Goal: Transaction & Acquisition: Subscribe to service/newsletter

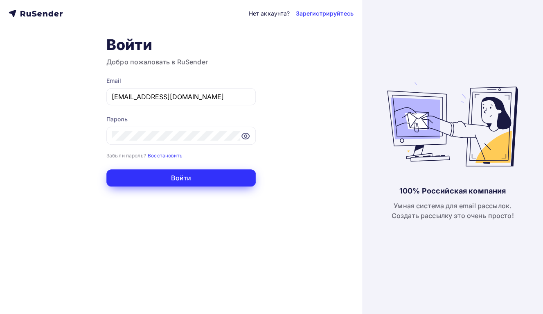
click at [195, 175] on button "Войти" at bounding box center [180, 177] width 149 height 17
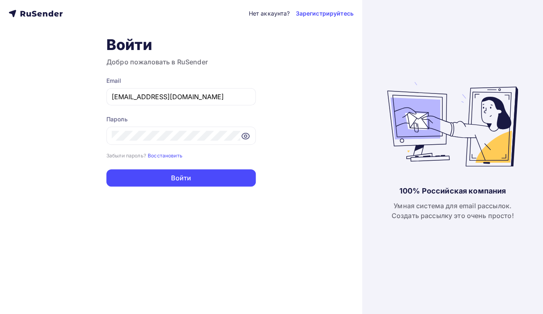
scroll to position [183, 0]
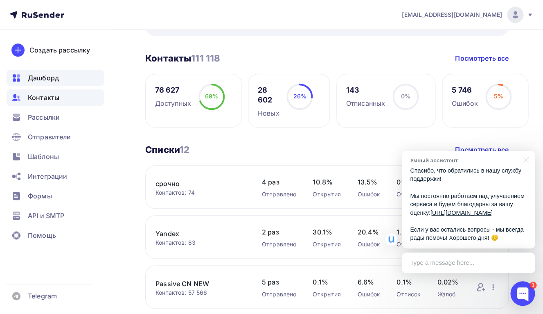
click at [34, 103] on div "Контакты" at bounding box center [55, 97] width 97 height 16
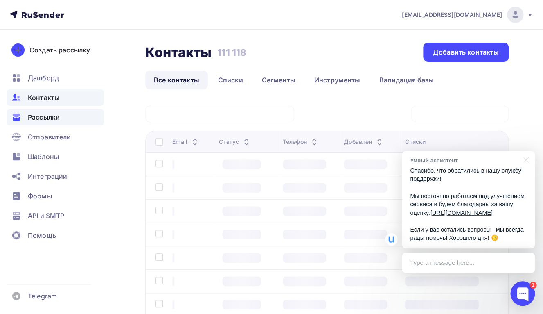
click at [46, 118] on span "Рассылки" at bounding box center [44, 117] width 32 height 10
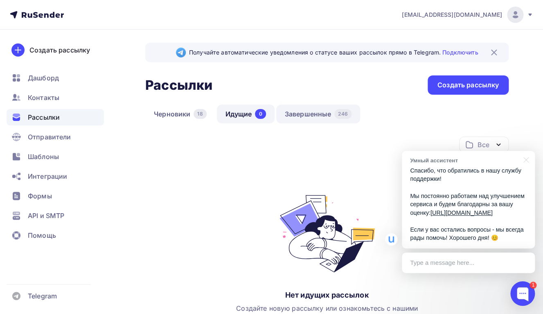
click at [294, 112] on link "Завершенные 246" at bounding box center [318, 113] width 84 height 19
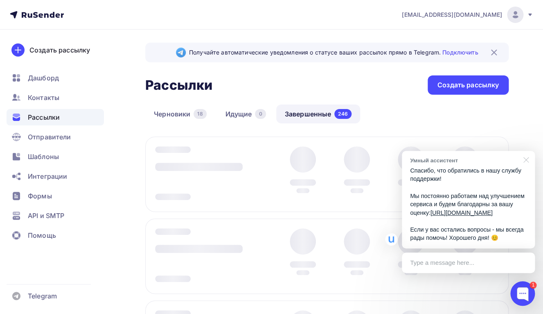
click at [526, 151] on div at bounding box center [525, 159] width 20 height 17
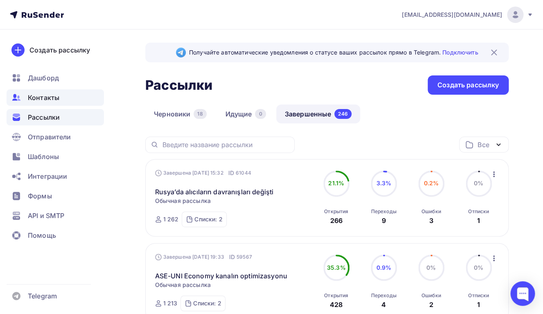
click at [43, 98] on span "Контакты" at bounding box center [44, 98] width 32 height 10
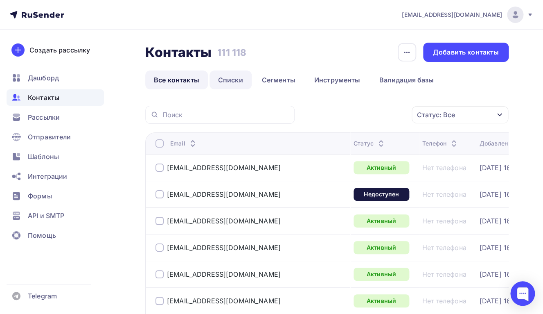
click at [227, 79] on link "Списки" at bounding box center [231, 79] width 42 height 19
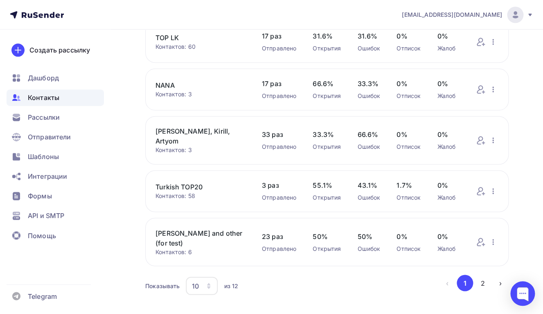
scroll to position [325, 0]
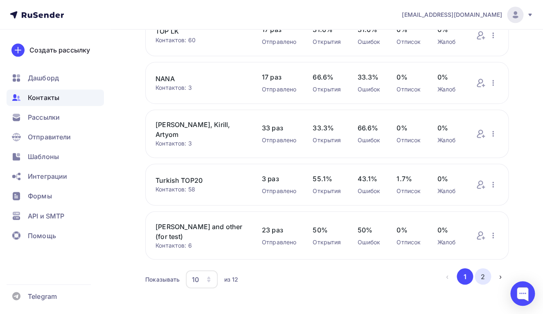
click at [486, 270] on button "2" at bounding box center [483, 276] width 16 height 16
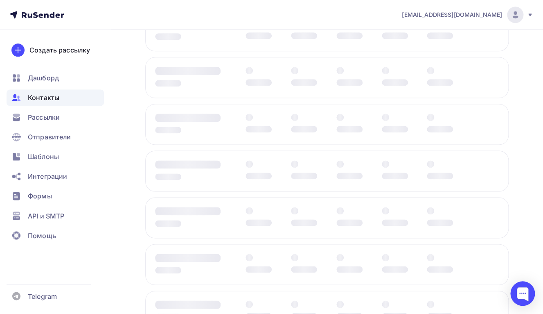
scroll to position [0, 0]
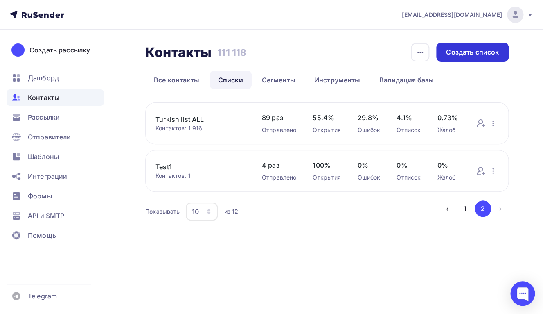
click at [460, 54] on div "Создать список" at bounding box center [472, 51] width 53 height 9
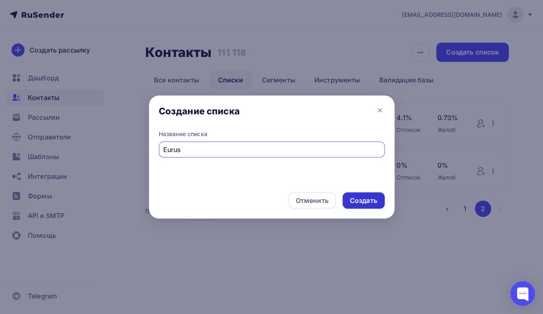
type input "Eurus"
click at [357, 201] on div "Создать" at bounding box center [363, 200] width 27 height 9
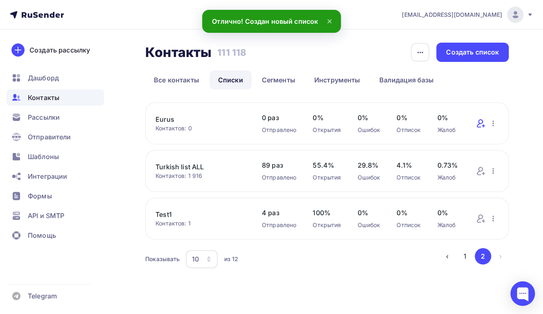
click at [481, 124] on icon at bounding box center [481, 123] width 10 height 10
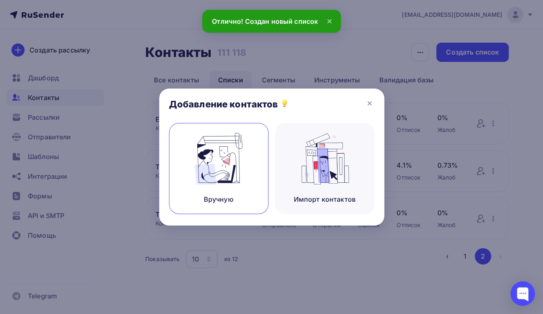
click at [213, 167] on img at bounding box center [218, 159] width 55 height 52
click at [291, 164] on div "Импорт контактов" at bounding box center [324, 168] width 99 height 91
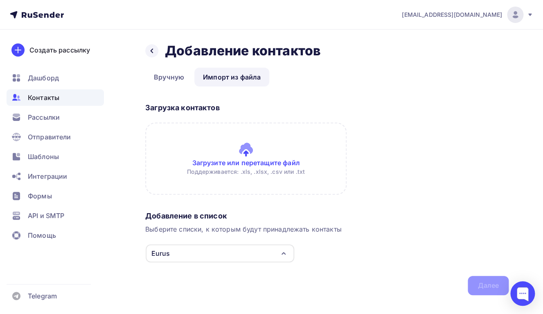
click at [229, 149] on input "file" at bounding box center [245, 158] width 201 height 72
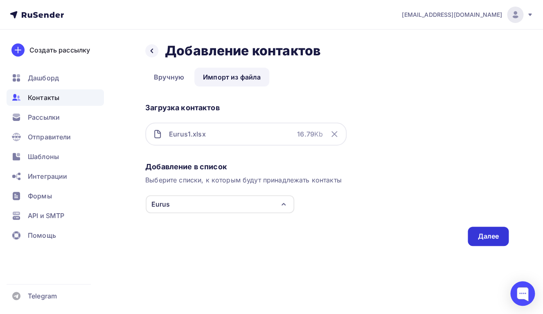
click at [482, 236] on div "Далее" at bounding box center [488, 235] width 21 height 9
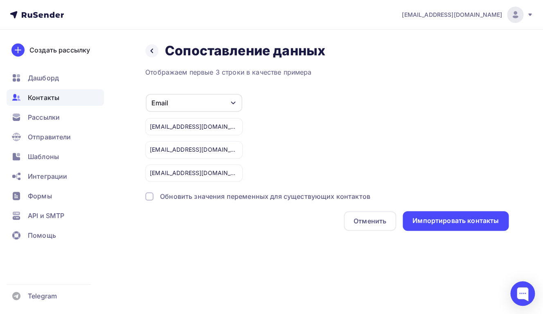
click at [220, 106] on div "Email" at bounding box center [194, 103] width 97 height 18
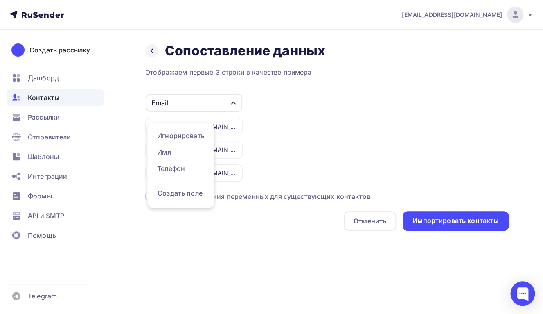
click at [304, 143] on div "Email Игнорировать Имя Телефон Создать поле [EMAIL_ADDRESS][DOMAIN_NAME] [EMAIL…" at bounding box center [327, 137] width 364 height 88
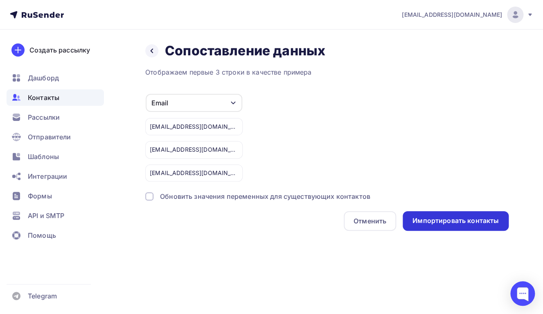
click at [445, 222] on div "Импортировать контакты" at bounding box center [456, 220] width 86 height 9
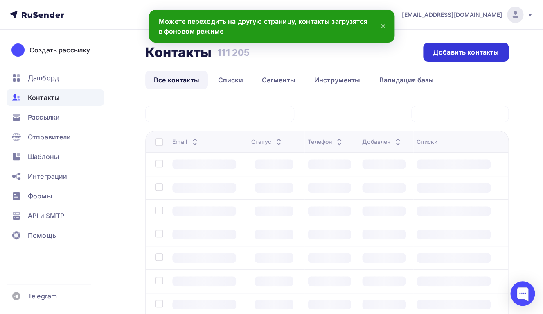
click at [447, 52] on div "Добавить контакты" at bounding box center [466, 51] width 66 height 9
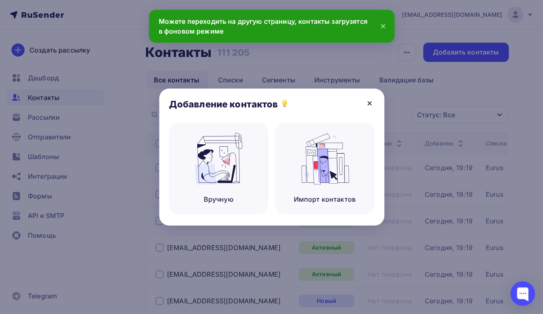
click at [367, 107] on icon at bounding box center [370, 103] width 10 height 10
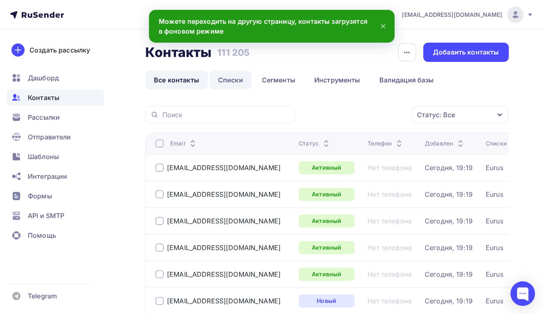
click at [235, 85] on link "Списки" at bounding box center [231, 79] width 42 height 19
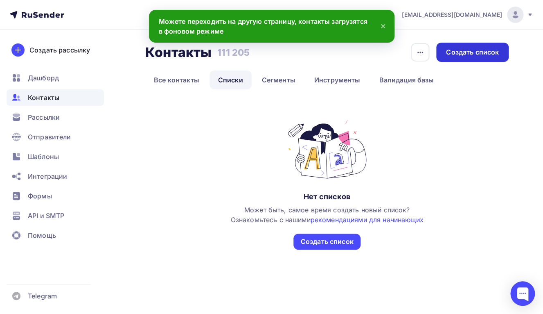
click at [463, 53] on div "Создать список" at bounding box center [472, 51] width 53 height 9
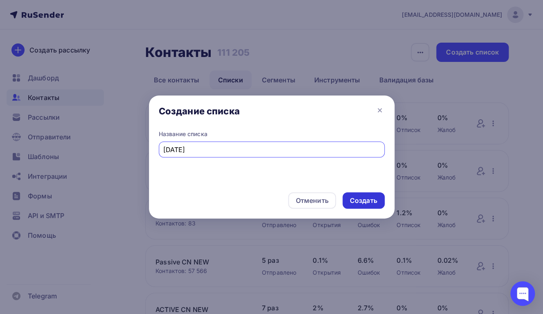
type input "[DATE]"
click at [363, 202] on div "Создать" at bounding box center [363, 200] width 27 height 9
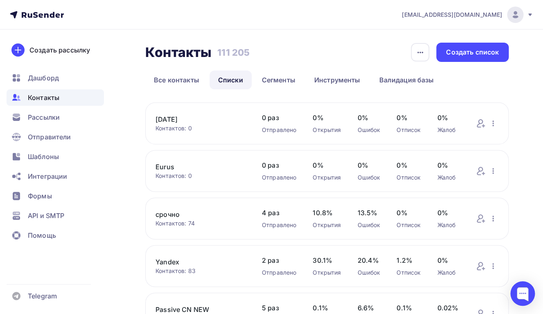
click at [221, 126] on div "Контактов: 0" at bounding box center [201, 128] width 90 height 8
click at [169, 128] on div "Контактов: 0" at bounding box center [201, 128] width 90 height 8
click at [165, 117] on link "[DATE]" at bounding box center [201, 119] width 90 height 10
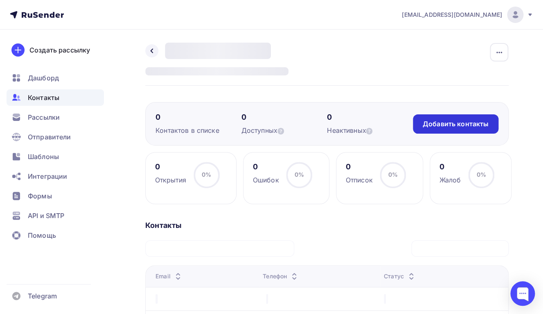
click at [432, 129] on div "Добавить контакты" at bounding box center [456, 123] width 86 height 19
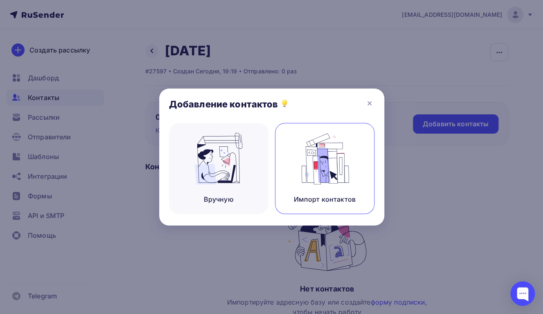
click at [322, 159] on img at bounding box center [324, 159] width 55 height 52
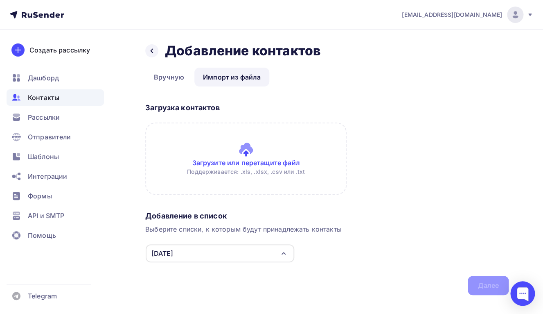
click at [228, 148] on input "file" at bounding box center [245, 158] width 201 height 72
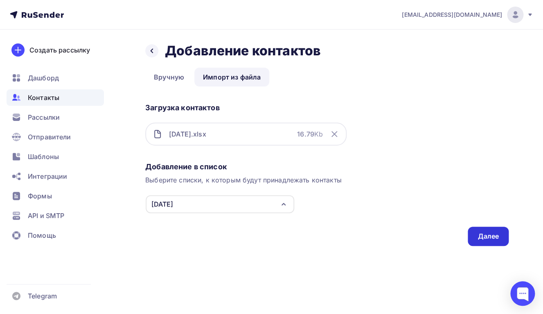
click at [488, 239] on div "Далее" at bounding box center [488, 235] width 21 height 9
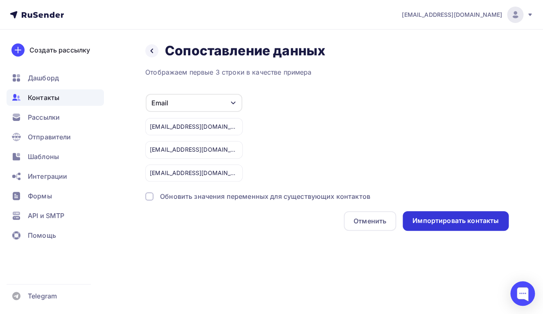
click at [478, 228] on div "Импортировать контакты" at bounding box center [456, 221] width 106 height 20
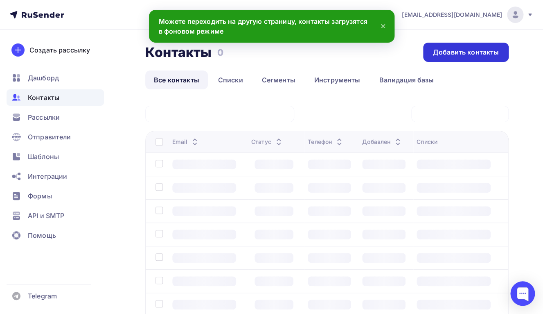
click at [447, 55] on div "Добавить контакты" at bounding box center [466, 51] width 66 height 9
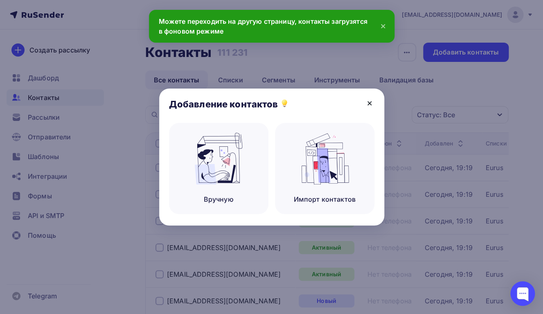
click at [366, 100] on icon at bounding box center [370, 103] width 10 height 10
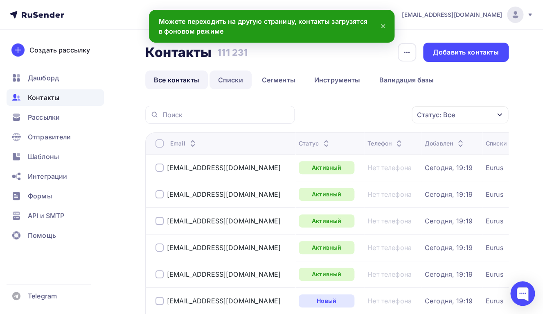
click at [231, 82] on link "Списки" at bounding box center [231, 79] width 42 height 19
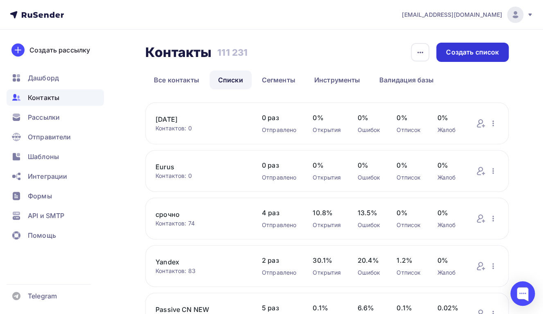
click at [454, 54] on div "Создать список" at bounding box center [472, 51] width 53 height 9
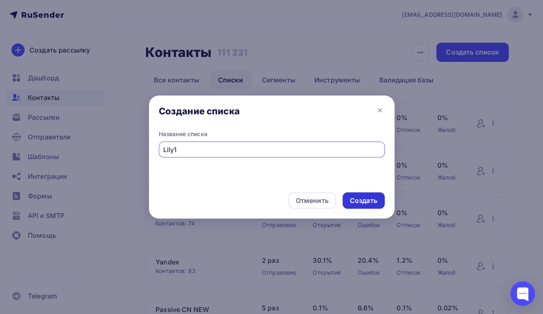
type input "Lily1"
click at [355, 200] on div "Создать" at bounding box center [363, 200] width 27 height 9
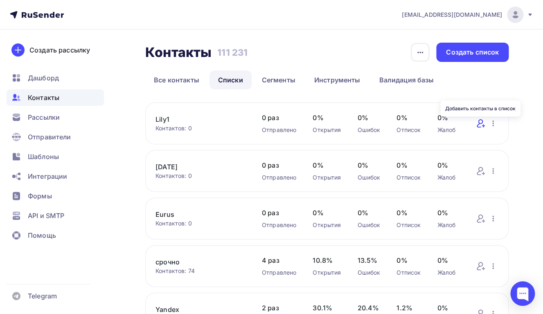
click at [478, 121] on icon at bounding box center [481, 123] width 10 height 10
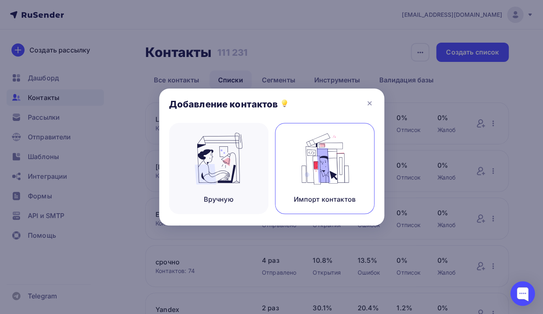
click at [303, 161] on img at bounding box center [324, 159] width 55 height 52
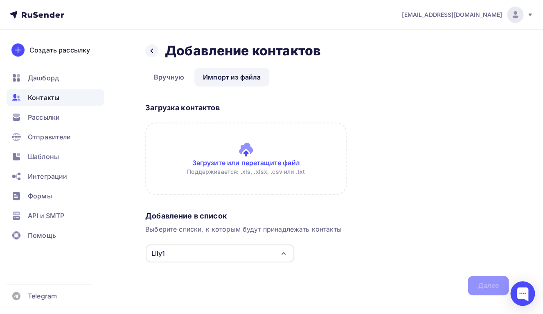
click at [251, 159] on input "file" at bounding box center [245, 158] width 201 height 72
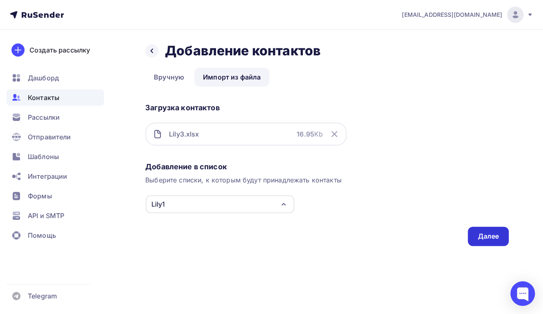
click at [484, 232] on div "Далее" at bounding box center [488, 235] width 21 height 9
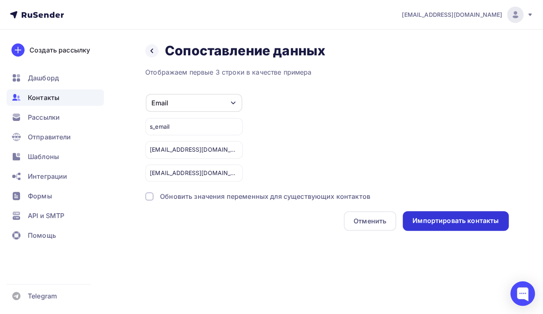
click at [425, 222] on div "Импортировать контакты" at bounding box center [456, 220] width 86 height 9
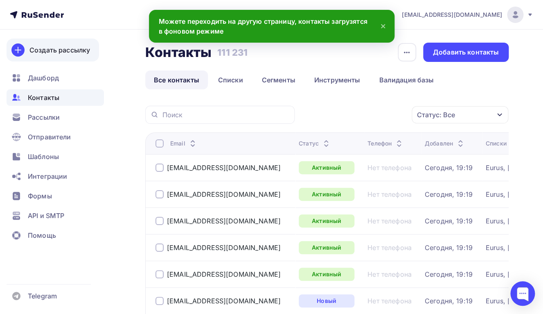
click at [39, 50] on div "Создать рассылку" at bounding box center [59, 50] width 61 height 10
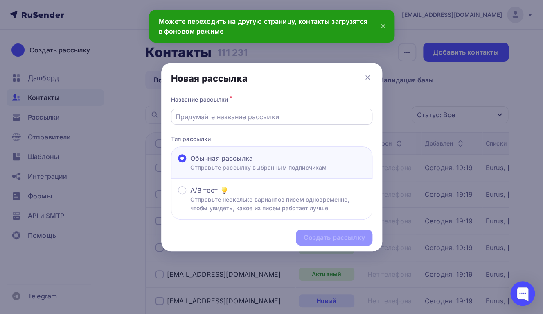
click at [262, 115] on input "text" at bounding box center [272, 117] width 192 height 10
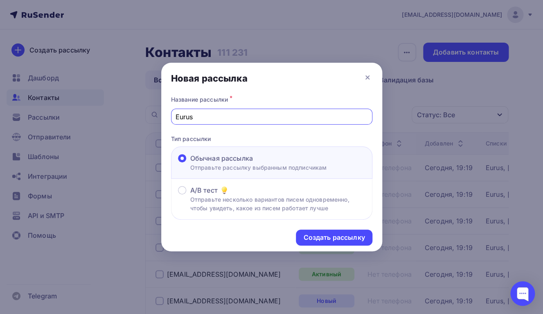
type input "Eurus"
click at [330, 247] on div "Создать рассылку" at bounding box center [271, 237] width 221 height 36
click at [330, 239] on div "Создать рассылку" at bounding box center [333, 237] width 61 height 9
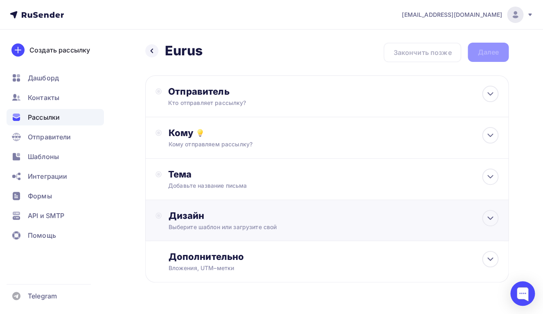
click at [220, 224] on div "Выберите шаблон или загрузите свой" at bounding box center [316, 227] width 297 height 8
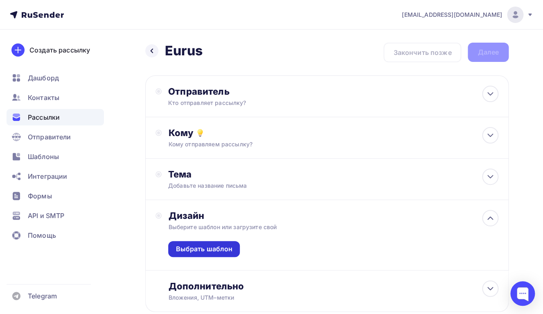
click at [202, 252] on div "Выбрать шаблон" at bounding box center [204, 248] width 57 height 9
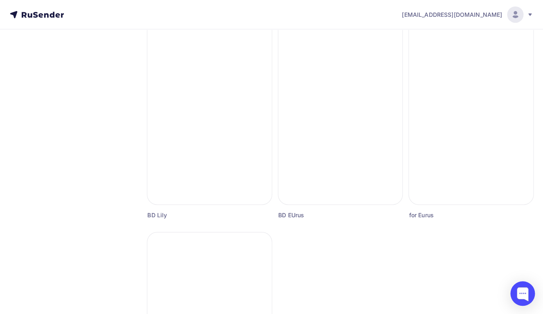
scroll to position [771, 0]
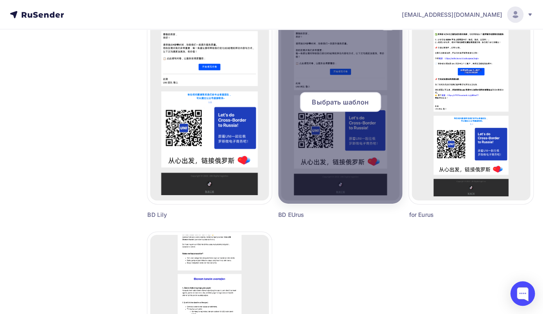
click at [339, 100] on span "Выбрать шаблон" at bounding box center [340, 102] width 57 height 10
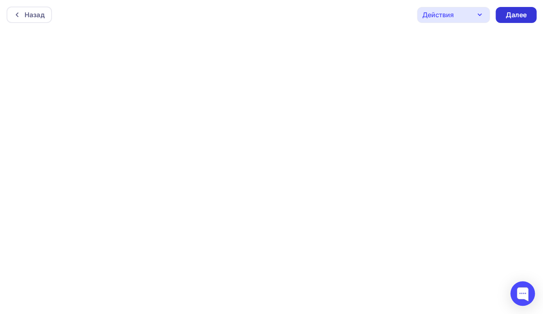
click at [510, 16] on div "Далее" at bounding box center [516, 14] width 21 height 9
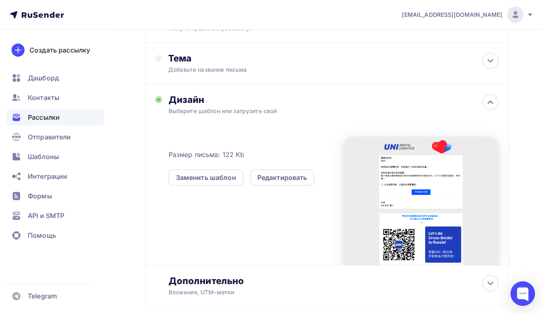
scroll to position [123, 0]
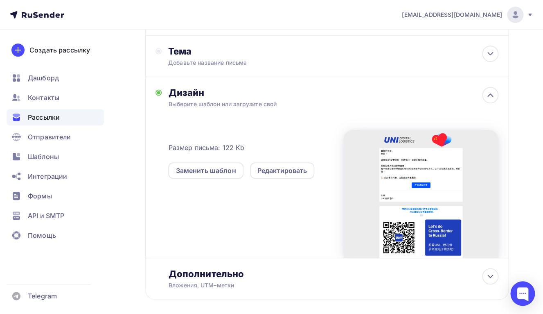
click at [420, 179] on div at bounding box center [420, 194] width 155 height 128
click at [264, 169] on div "Редактировать" at bounding box center [283, 170] width 50 height 10
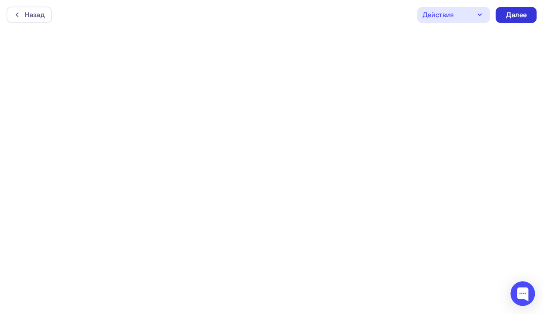
click at [508, 16] on div "Далее" at bounding box center [516, 14] width 21 height 9
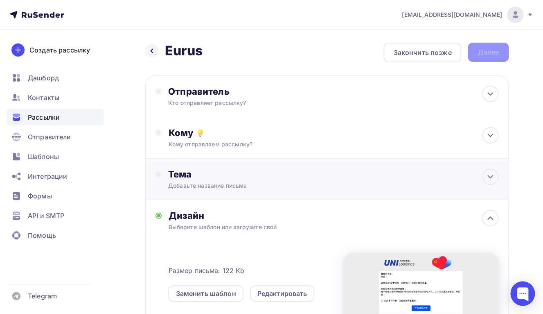
click at [241, 184] on div "Добавьте название письма" at bounding box center [241, 185] width 146 height 8
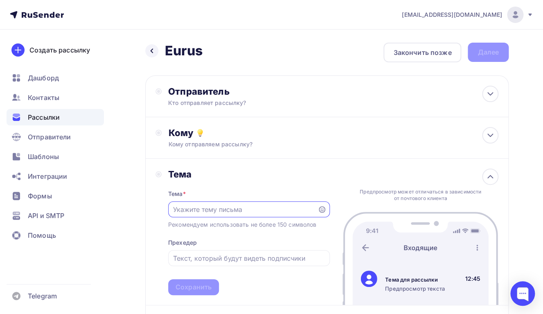
paste input "帮我们优化BD经理的拜访内容，只需1分钟"
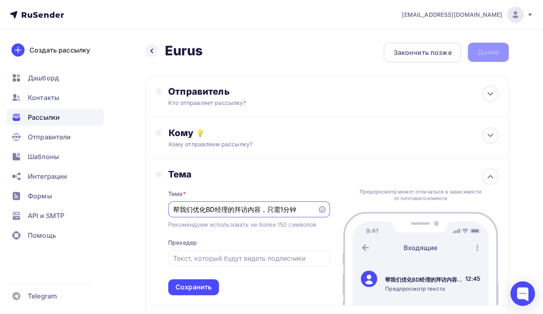
drag, startPoint x: 268, startPoint y: 212, endPoint x: 320, endPoint y: 211, distance: 52.0
click at [313, 211] on input "帮我们优化BD经理的拜访内容，只需1分钟" at bounding box center [243, 209] width 140 height 10
type input "帮我们优化BD经理的拜访内容"
click at [223, 256] on input "text" at bounding box center [249, 258] width 152 height 10
paste input "只需1分钟"
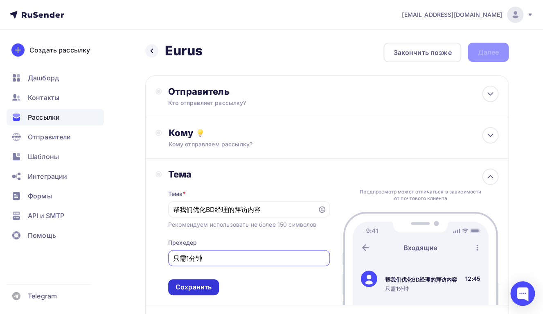
type input "只需1分钟"
click at [205, 287] on div "Сохранить" at bounding box center [194, 286] width 36 height 9
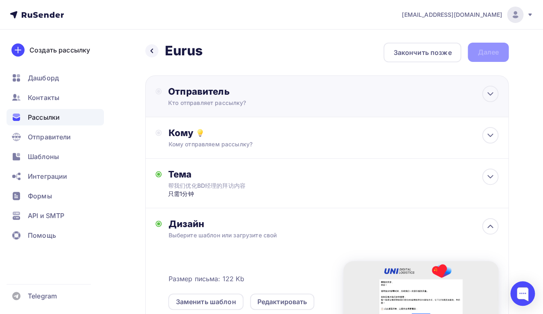
click at [233, 97] on div "Отправитель Кто отправляет рассылку? Email * [EMAIL_ADDRESS][DOMAIN_NAME] [EMAI…" at bounding box center [256, 96] width 177 height 21
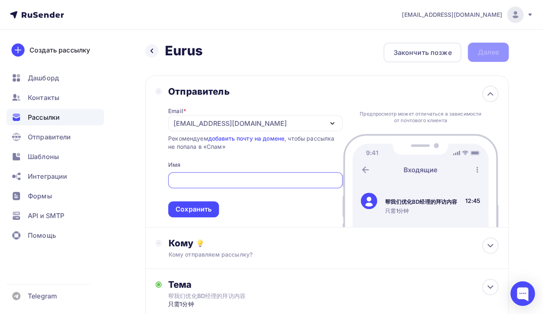
click at [263, 126] on div "[EMAIL_ADDRESS][DOMAIN_NAME]" at bounding box center [255, 123] width 174 height 16
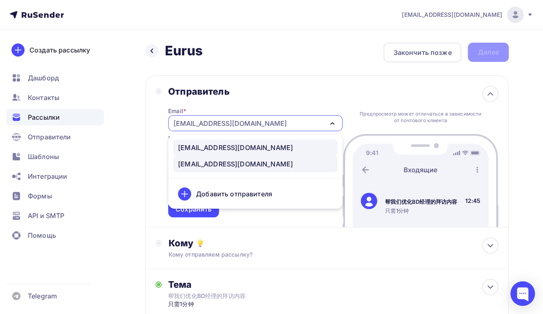
click at [257, 147] on div "[EMAIL_ADDRESS][DOMAIN_NAME]" at bounding box center [255, 147] width 155 height 10
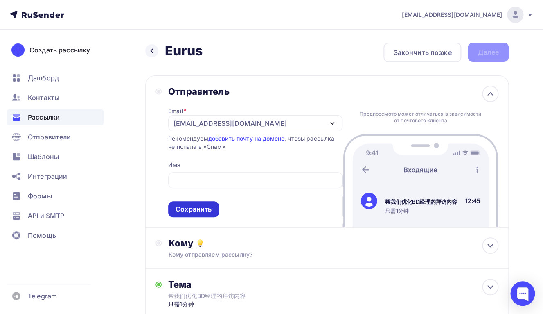
click at [201, 205] on div "Сохранить" at bounding box center [193, 209] width 51 height 16
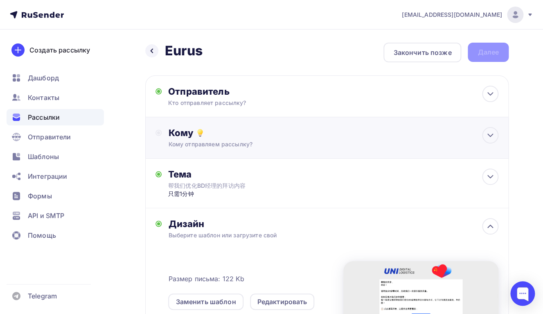
click at [220, 141] on div "Кому отправляем рассылку?" at bounding box center [316, 144] width 297 height 8
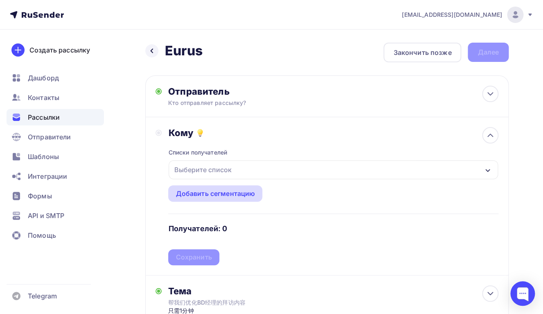
click at [215, 193] on div "Добавить сегментацию" at bounding box center [215, 193] width 79 height 10
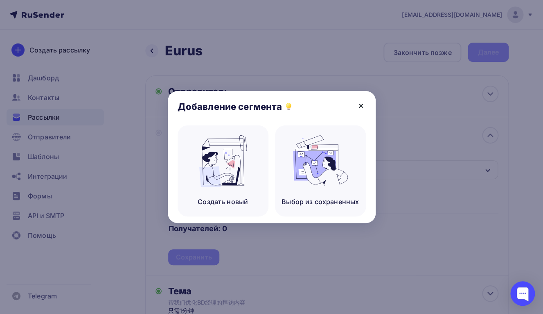
click at [360, 105] on icon at bounding box center [360, 105] width 3 height 3
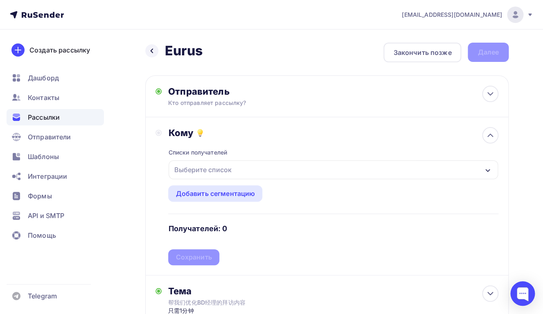
click at [284, 170] on div "Выберите список" at bounding box center [334, 169] width 330 height 19
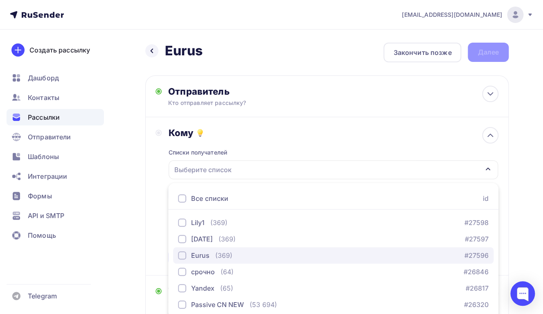
click at [184, 255] on div "button" at bounding box center [182, 255] width 8 height 8
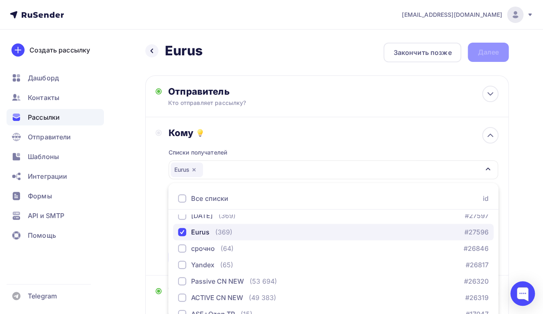
scroll to position [27, 0]
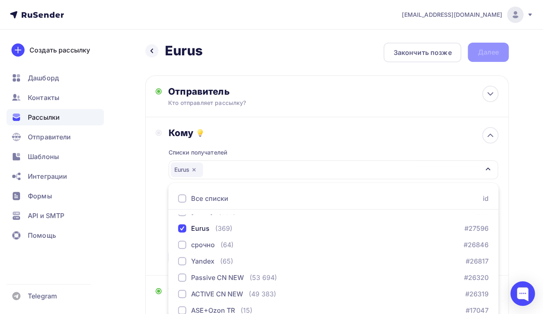
click at [149, 240] on div "Кому Списки получателей Eurus Все списки id Lily1 (369) #27598 [DATE] (369) #27…" at bounding box center [327, 196] width 364 height 158
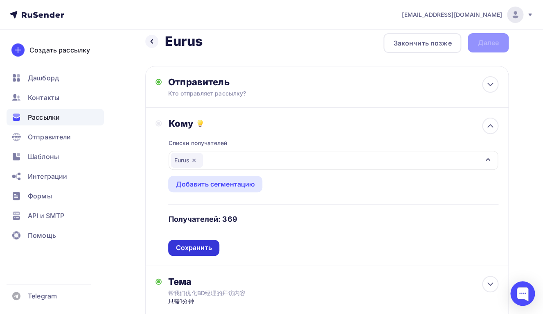
click at [197, 253] on div "Сохранить" at bounding box center [193, 248] width 51 height 16
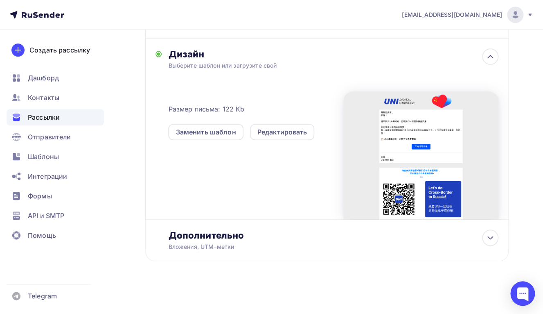
scroll to position [0, 0]
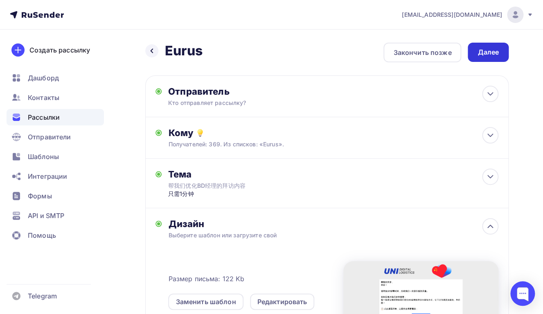
click at [486, 55] on div "Далее" at bounding box center [488, 51] width 21 height 9
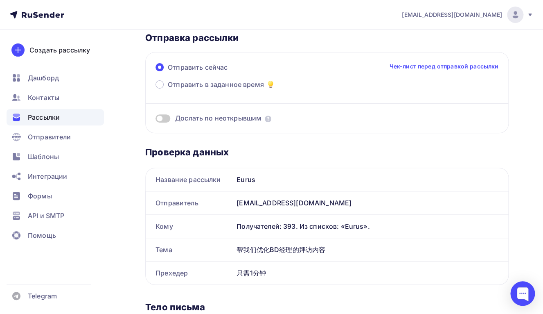
scroll to position [59, 0]
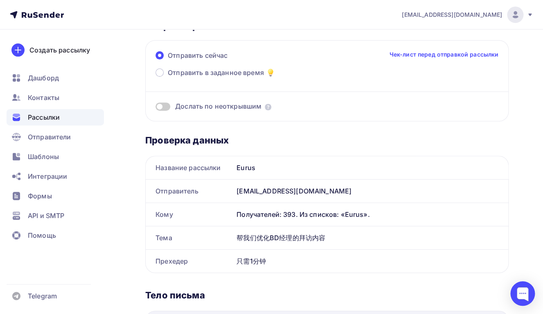
click at [166, 107] on span at bounding box center [163, 106] width 15 height 8
click at [156, 108] on input "checkbox" at bounding box center [156, 108] width 0 height 0
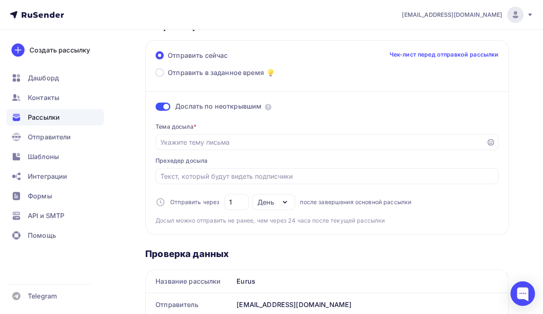
click at [284, 204] on icon "button" at bounding box center [285, 202] width 10 height 10
click at [240, 205] on input "1" at bounding box center [236, 202] width 15 height 10
type input "3"
click at [241, 204] on input "3" at bounding box center [236, 202] width 15 height 10
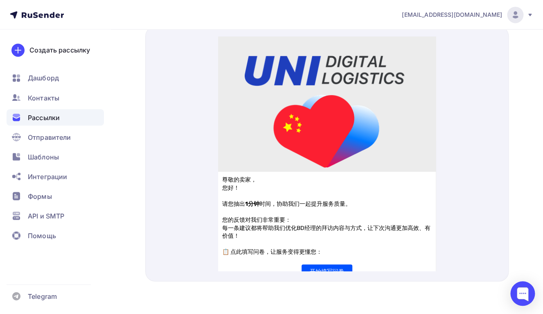
scroll to position [0, 0]
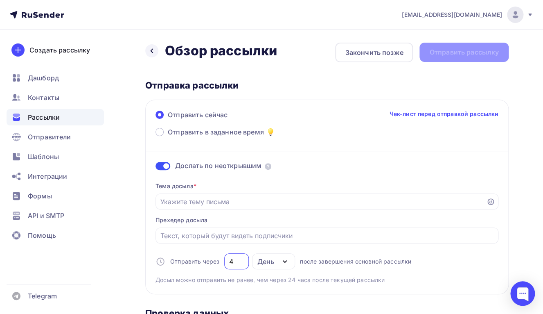
type input "4"
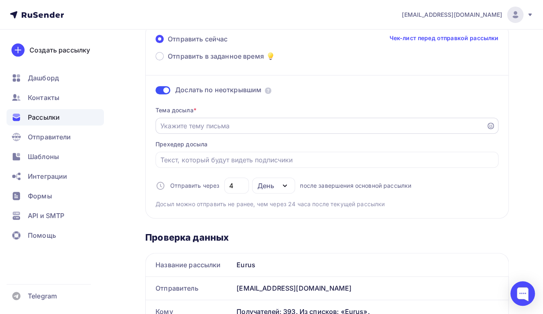
scroll to position [85, 0]
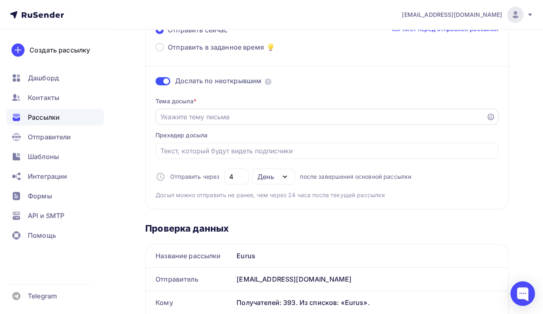
click at [219, 119] on input "Отправить в заданное время" at bounding box center [320, 117] width 321 height 10
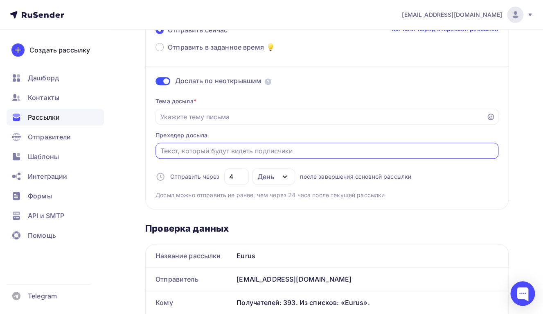
click at [220, 149] on input "Отправить в заданное время" at bounding box center [327, 151] width 334 height 10
paste input "只需1分钟"
type input "只需1分钟"
click at [213, 122] on input "Отправить в заданное время" at bounding box center [320, 117] width 321 height 10
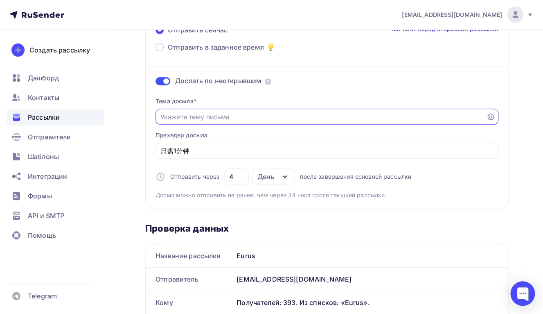
paste input "帮我们优化BD经理的拜访内容"
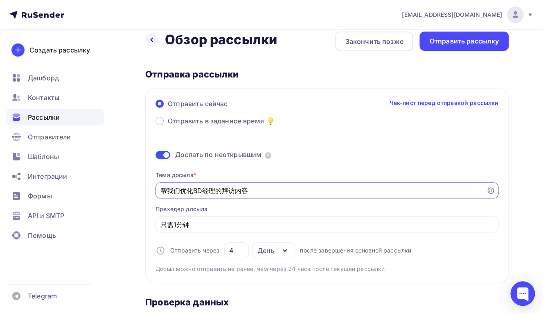
scroll to position [0, 0]
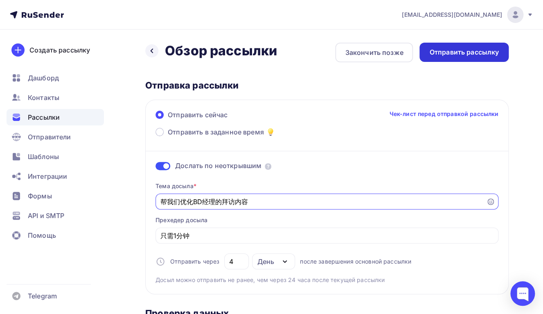
type input "帮我们优化BD经理的拜访内容"
click at [461, 52] on div "Отправить рассылку" at bounding box center [464, 51] width 70 height 9
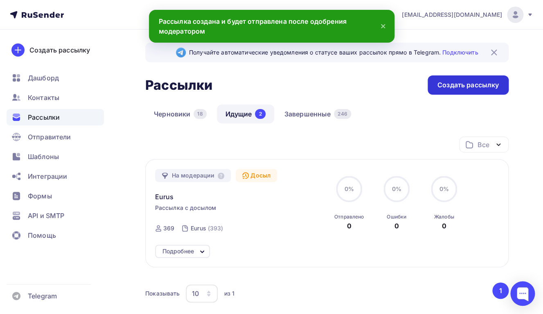
click at [444, 92] on div "Создать рассылку" at bounding box center [468, 84] width 81 height 19
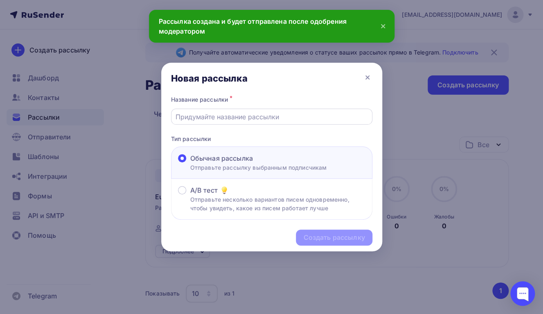
click at [273, 117] on input "text" at bounding box center [272, 117] width 192 height 10
type input "Д"
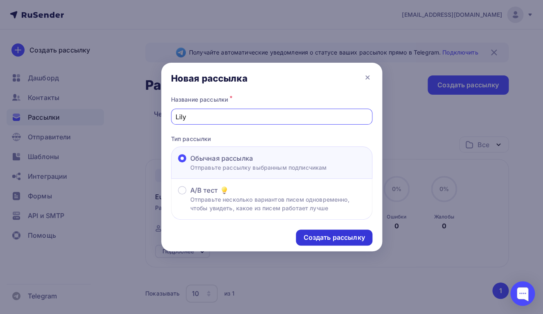
type input "Lily"
click at [323, 242] on div "Создать рассылку" at bounding box center [333, 237] width 61 height 9
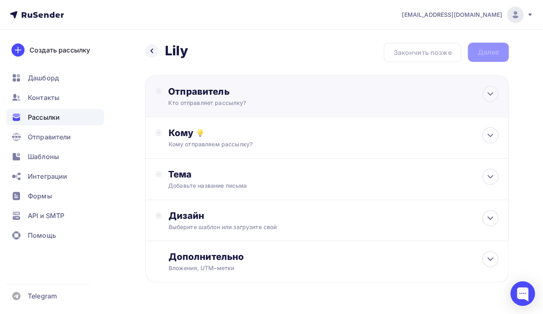
click at [219, 99] on div "Отправитель Кто отправляет рассылку? Email * [EMAIL_ADDRESS][DOMAIN_NAME] [EMAI…" at bounding box center [256, 96] width 177 height 21
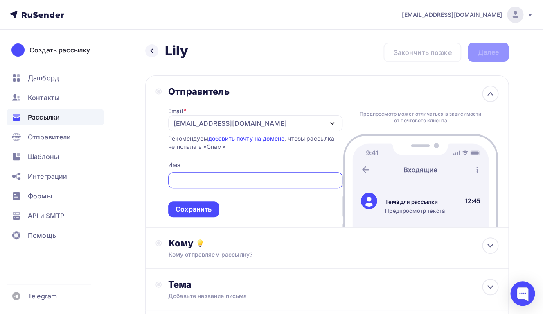
click at [247, 118] on div "[EMAIL_ADDRESS][DOMAIN_NAME]" at bounding box center [255, 123] width 174 height 16
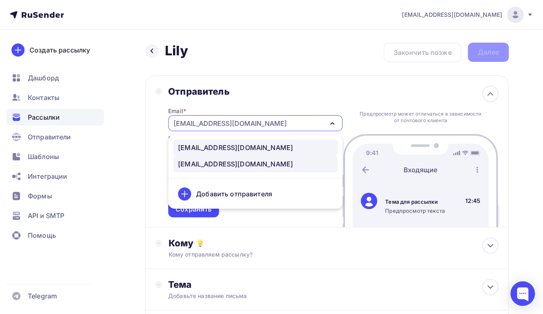
click at [240, 148] on div "[EMAIL_ADDRESS][DOMAIN_NAME]" at bounding box center [235, 147] width 115 height 10
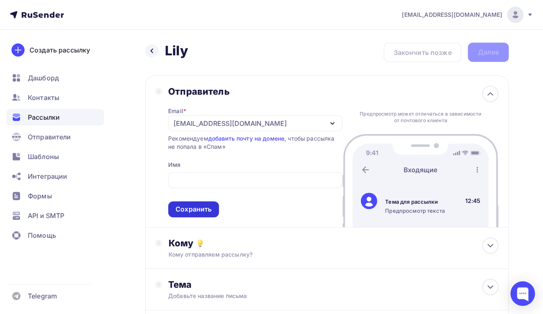
click at [193, 207] on div "Сохранить" at bounding box center [194, 208] width 36 height 9
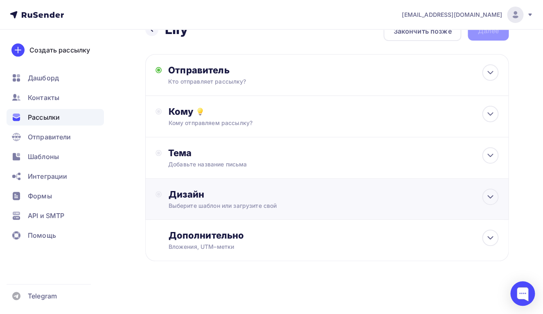
click at [230, 208] on div "Выберите шаблон или загрузите свой" at bounding box center [316, 205] width 297 height 8
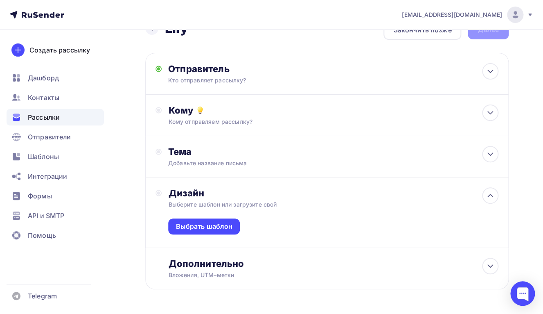
scroll to position [23, 0]
click at [224, 228] on div "Выбрать шаблон" at bounding box center [204, 225] width 57 height 9
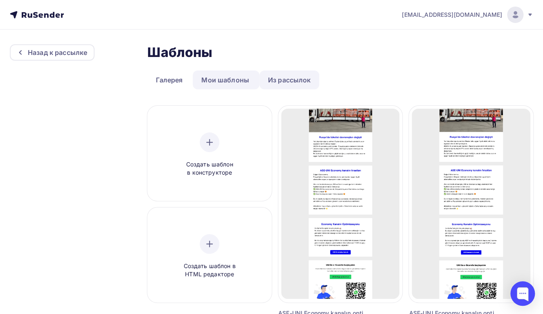
click at [296, 78] on link "Из рассылок" at bounding box center [290, 79] width 60 height 19
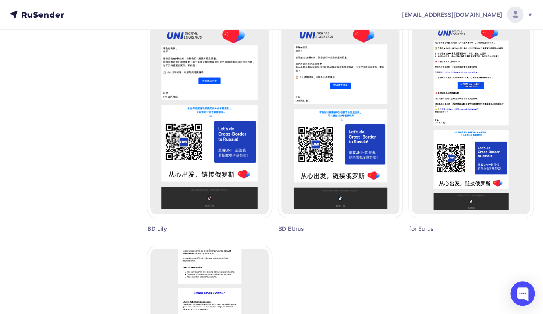
scroll to position [807, 0]
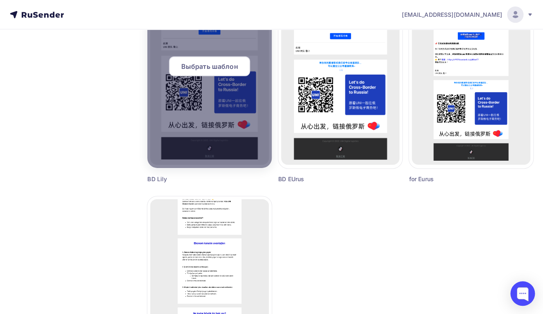
click at [224, 108] on div at bounding box center [209, 69] width 124 height 197
click at [236, 68] on span "Выбрать шаблон" at bounding box center [209, 66] width 57 height 10
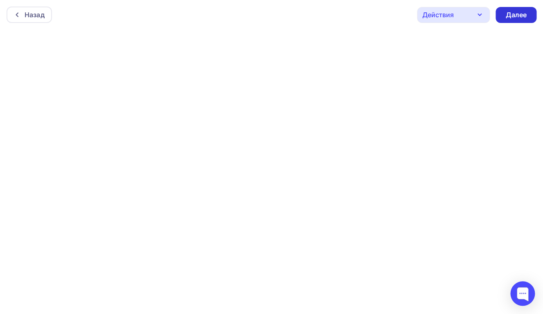
click at [513, 16] on div "Далее" at bounding box center [516, 14] width 21 height 9
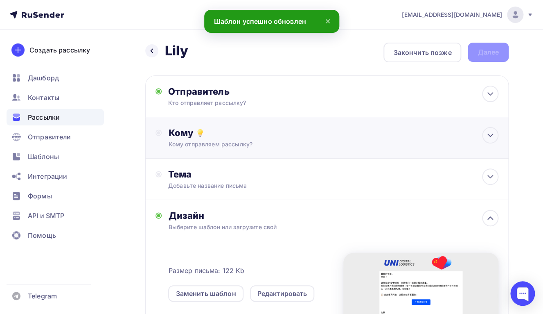
click at [196, 145] on div "Кому отправляем рассылку?" at bounding box center [316, 144] width 297 height 8
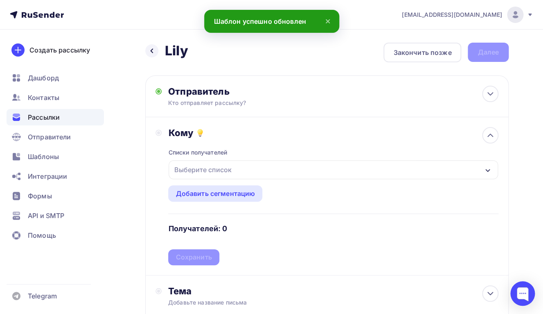
click at [197, 169] on div "Выберите список" at bounding box center [203, 169] width 64 height 15
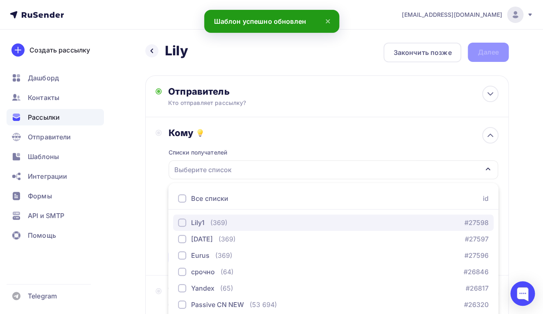
click at [182, 223] on div "button" at bounding box center [182, 222] width 8 height 8
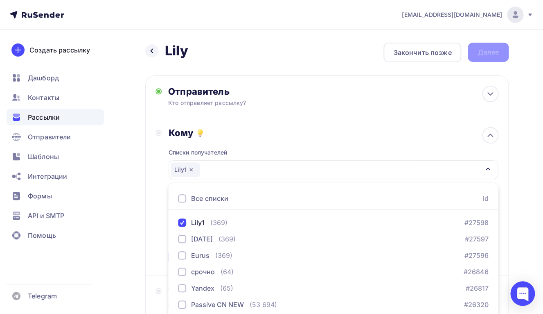
click at [162, 233] on div "Кому Списки получателей Lily1 Все списки id Lily1 (369) #27598 [DATE] (369) #27…" at bounding box center [327, 196] width 343 height 138
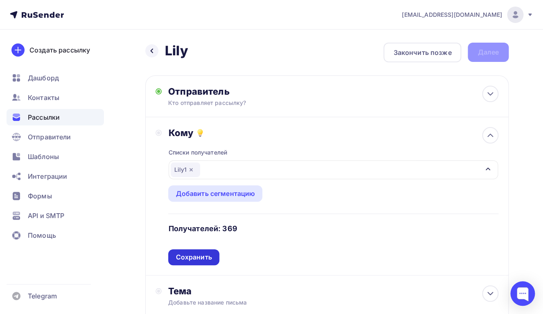
click at [190, 256] on div "Сохранить" at bounding box center [194, 256] width 36 height 9
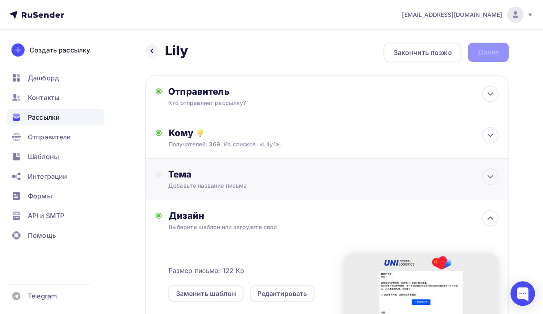
click at [249, 178] on div "Тема" at bounding box center [249, 173] width 162 height 11
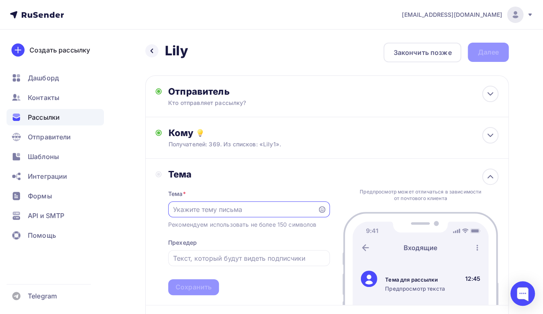
paste input "帮我们优化BD经理的拜访内容，只需1分钟"
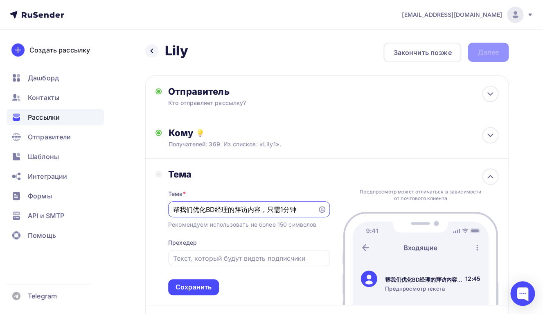
drag, startPoint x: 267, startPoint y: 209, endPoint x: 311, endPoint y: 209, distance: 44.6
click at [311, 209] on input "帮我们优化BD经理的拜访内容，只需1分钟" at bounding box center [243, 209] width 140 height 10
type input "帮我们优化BD经理的拜访内容，只需1分钟"
click at [241, 260] on input "text" at bounding box center [249, 258] width 152 height 10
paste input "只需1分钟"
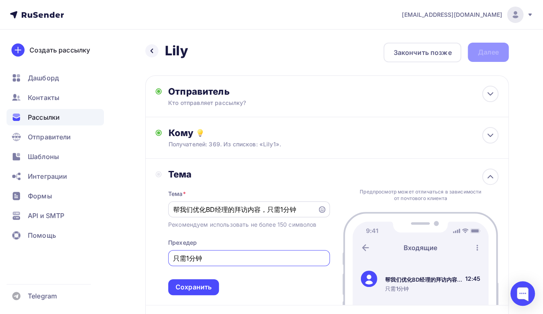
type input "只需1分钟"
drag, startPoint x: 299, startPoint y: 210, endPoint x: 142, endPoint y: 209, distance: 157.2
click at [173, 209] on input "帮我们优化BD经理的拜访内容，只需1分钟" at bounding box center [243, 209] width 140 height 10
click at [269, 212] on input "帮我们优化BD经理的拜访内容，只需1分钟" at bounding box center [243, 209] width 140 height 10
drag, startPoint x: 273, startPoint y: 210, endPoint x: 298, endPoint y: 210, distance: 25.4
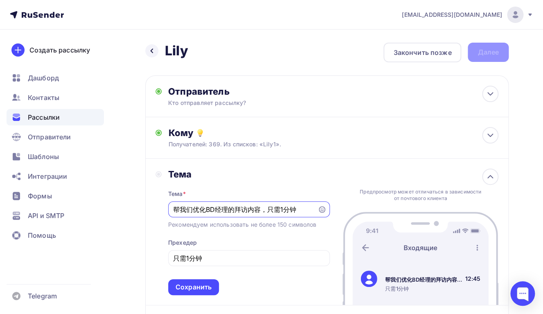
click at [298, 210] on input "帮我们优化BD经理的拜访内容，只需1分钟" at bounding box center [243, 209] width 140 height 10
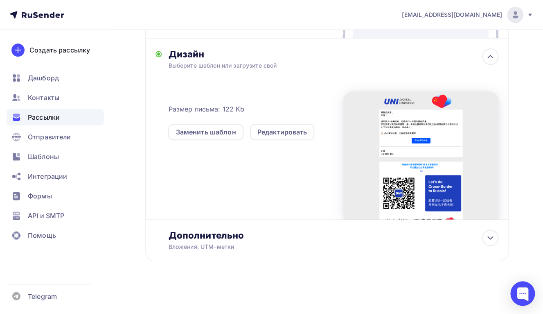
scroll to position [268, 0]
type input "帮我们优化BD经理的拜访内容"
click at [263, 193] on div "Размер письма: 122 Kb Заменить шаблон Редактировать" at bounding box center [333, 151] width 330 height 136
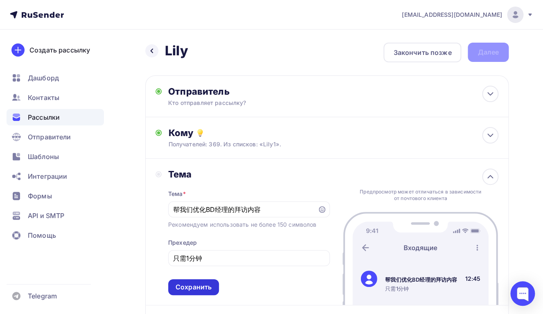
click at [199, 290] on div "Сохранить" at bounding box center [194, 286] width 36 height 9
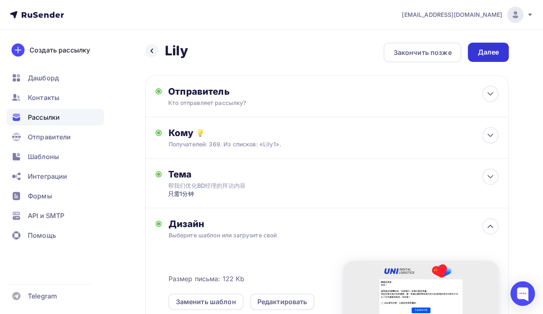
click at [482, 46] on div "Далее" at bounding box center [488, 52] width 41 height 19
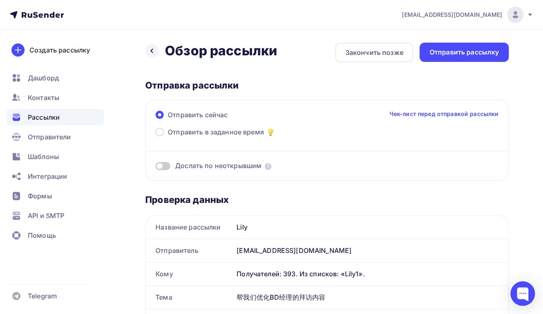
click at [163, 163] on span at bounding box center [163, 166] width 15 height 8
click at [156, 167] on input "checkbox" at bounding box center [156, 167] width 0 height 0
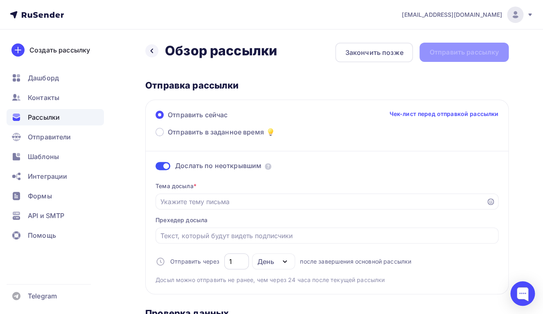
click at [238, 264] on input "1" at bounding box center [236, 261] width 15 height 10
type input "4"
click at [203, 201] on input "Отправить в заданное время" at bounding box center [320, 202] width 321 height 10
paste input "帮我们优化BD经理的拜访内容，只需1分钟"
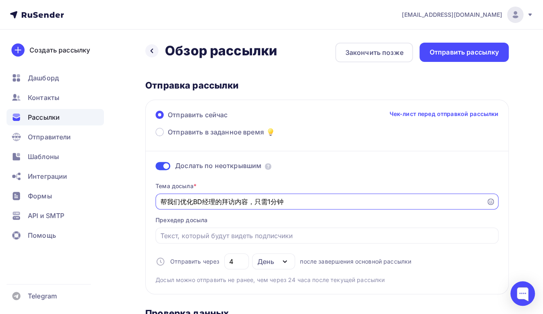
drag, startPoint x: 254, startPoint y: 201, endPoint x: 314, endPoint y: 201, distance: 60.2
click at [314, 201] on input "帮我们优化BD经理的拜访内容，只需1分钟" at bounding box center [320, 202] width 321 height 10
type input "帮我们优化BD经理的拜访内容"
click at [267, 235] on input "Отправить в заданное время" at bounding box center [327, 235] width 334 height 10
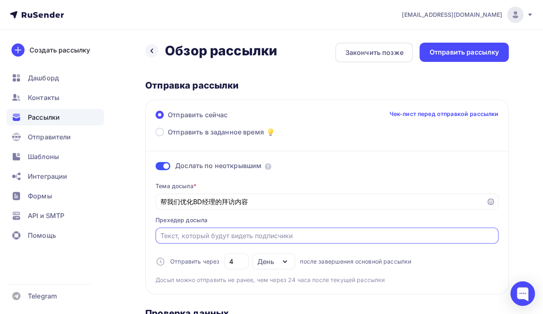
paste input "只需1分钟"
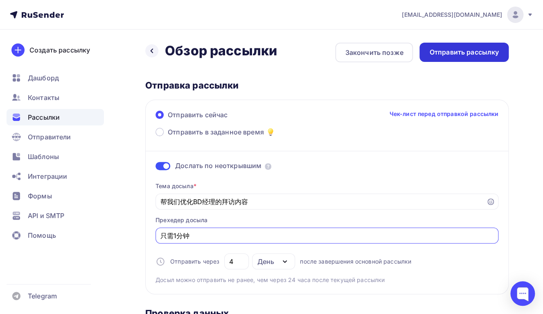
type input "只需1分钟"
click at [451, 56] on div "Отправить рассылку" at bounding box center [464, 51] width 70 height 9
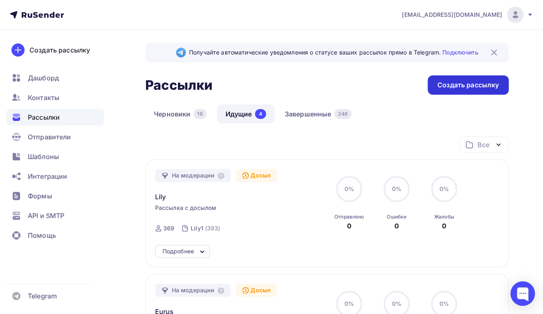
click at [464, 88] on div "Создать рассылку" at bounding box center [468, 84] width 61 height 9
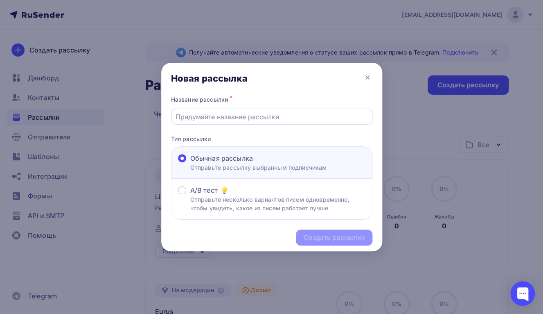
click at [269, 116] on input "text" at bounding box center [272, 117] width 192 height 10
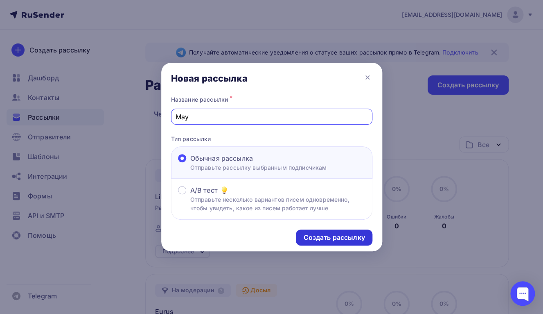
type input "May"
click at [309, 238] on div "Создать рассылку" at bounding box center [333, 237] width 61 height 9
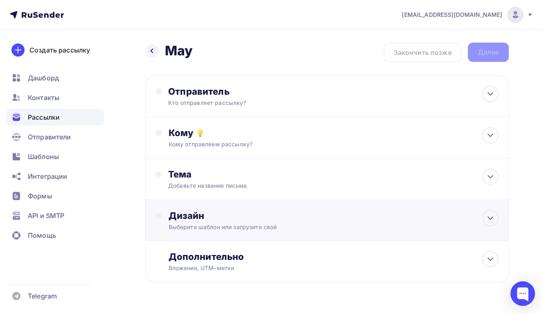
click at [215, 228] on div "Выберите шаблон или загрузите свой" at bounding box center [316, 227] width 297 height 8
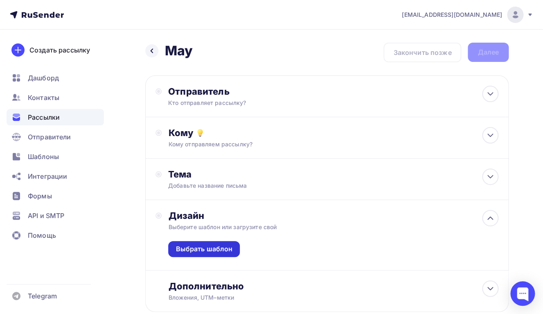
click at [214, 248] on div "Выбрать шаблон" at bounding box center [204, 248] width 57 height 9
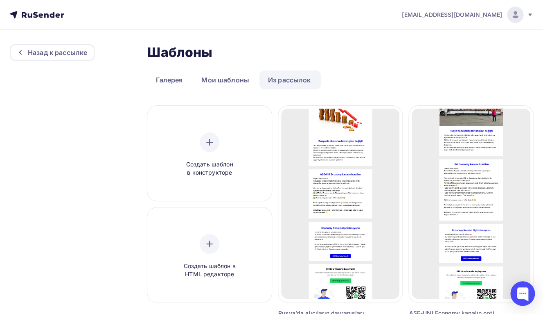
click at [282, 82] on link "Из рассылок" at bounding box center [290, 79] width 60 height 19
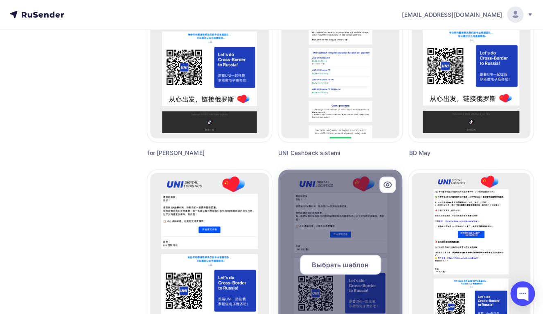
scroll to position [610, 0]
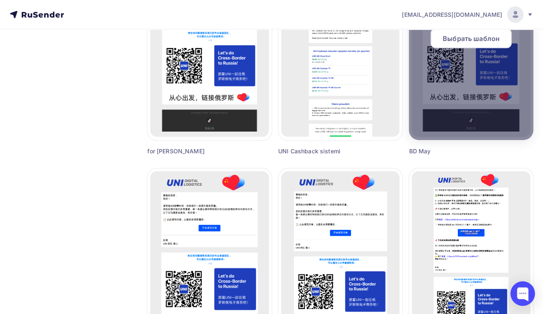
click at [443, 107] on div at bounding box center [471, 42] width 124 height 197
click at [459, 41] on span "Выбрать шаблон" at bounding box center [471, 39] width 57 height 10
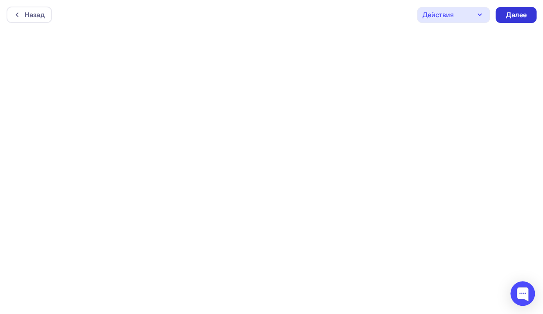
click at [514, 20] on div "Далее" at bounding box center [516, 15] width 41 height 16
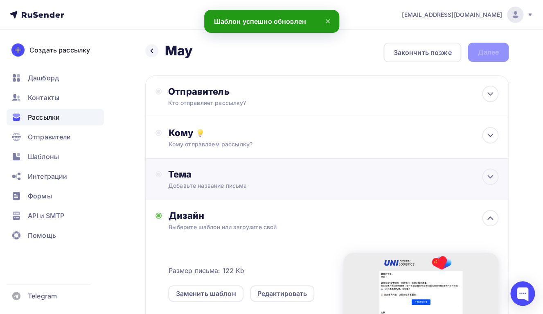
click at [206, 172] on div "Тема" at bounding box center [249, 173] width 162 height 11
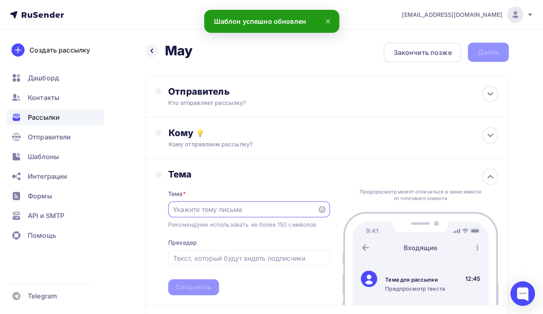
paste input "帮我们优化BD经理的拜访内容，只需1分钟"
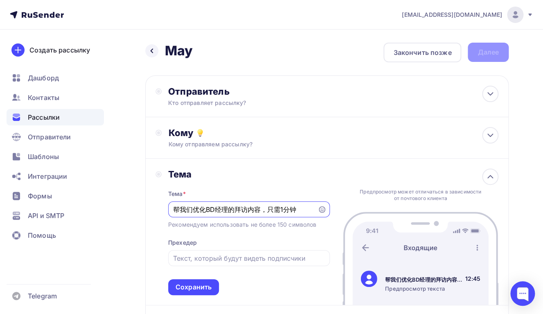
drag, startPoint x: 267, startPoint y: 209, endPoint x: 319, endPoint y: 208, distance: 52.0
click at [313, 208] on input "帮我们优化BD经理的拜访内容，只需1分钟" at bounding box center [243, 209] width 140 height 10
type input "帮我们优化BD经理的拜访内容，只需1分钟"
click at [259, 260] on input "text" at bounding box center [249, 258] width 152 height 10
paste input "只需1分钟"
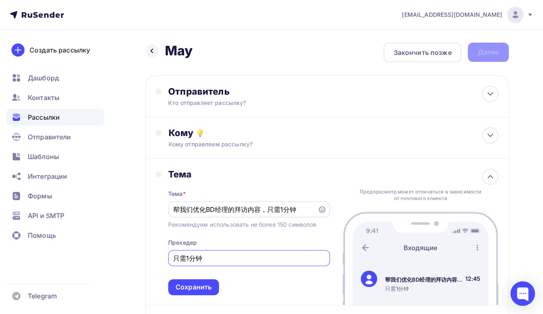
type input "只需1分钟"
drag, startPoint x: 298, startPoint y: 210, endPoint x: 150, endPoint y: 204, distance: 147.5
click at [173, 204] on input "帮我们优化BD经理的拜访内容，只需1分钟" at bounding box center [243, 209] width 140 height 10
click at [285, 210] on input "帮我们优化BD经理的拜访内容，只需1分钟" at bounding box center [243, 209] width 140 height 10
click at [294, 210] on input "帮我们优化BD经理的拜访内容，只需1分钟" at bounding box center [243, 209] width 140 height 10
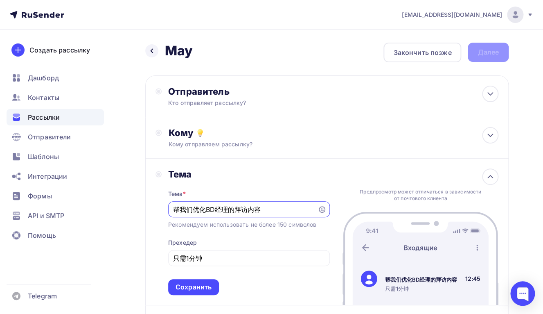
scroll to position [15, 0]
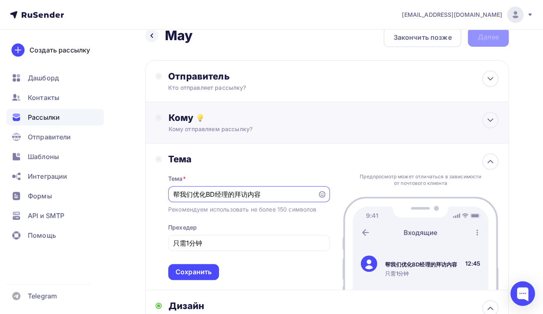
type input "帮我们优化BD经理的拜访内容"
click at [242, 115] on div "Кому" at bounding box center [333, 117] width 330 height 11
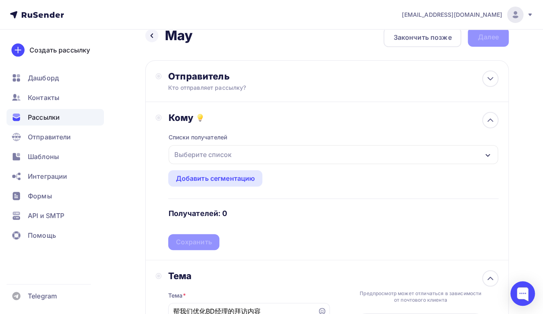
click at [216, 158] on div "Выберите список" at bounding box center [203, 154] width 64 height 15
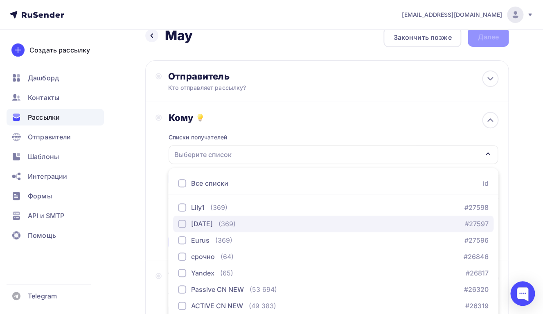
click at [181, 224] on div "button" at bounding box center [182, 223] width 8 height 8
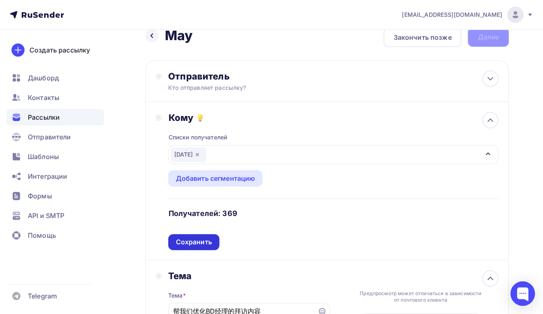
click at [188, 240] on div "Сохранить" at bounding box center [194, 241] width 36 height 9
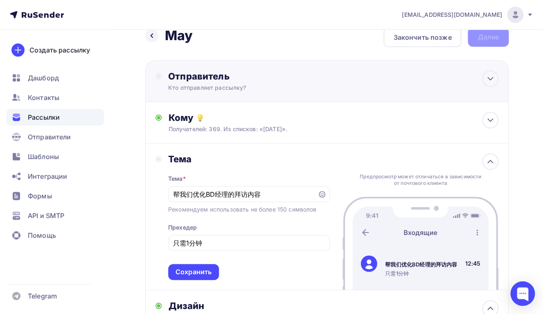
click at [211, 97] on div "Отправитель Кто отправляет рассылку? Email * [EMAIL_ADDRESS][DOMAIN_NAME] [EMAI…" at bounding box center [327, 81] width 364 height 42
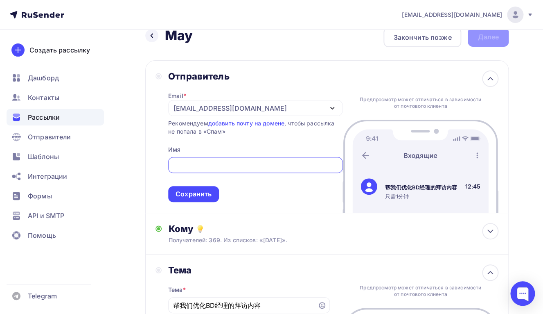
scroll to position [0, 0]
click at [224, 112] on div "[EMAIL_ADDRESS][DOMAIN_NAME]" at bounding box center [230, 108] width 113 height 10
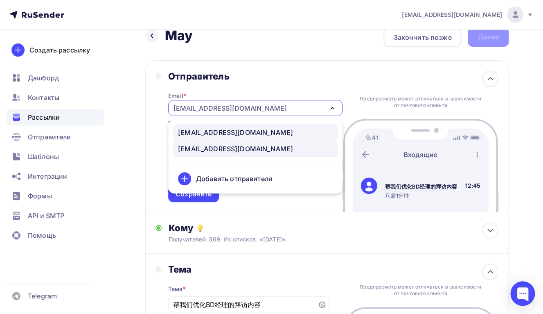
click at [213, 131] on div "[EMAIL_ADDRESS][DOMAIN_NAME]" at bounding box center [235, 132] width 115 height 10
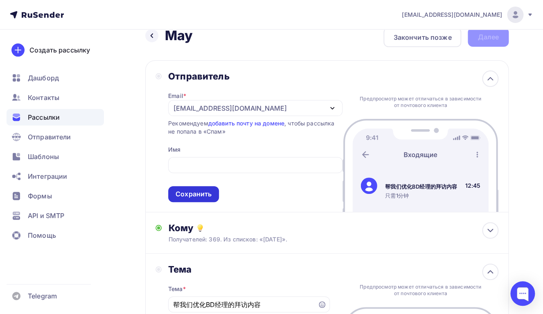
click at [197, 199] on div "Сохранить" at bounding box center [194, 193] width 36 height 9
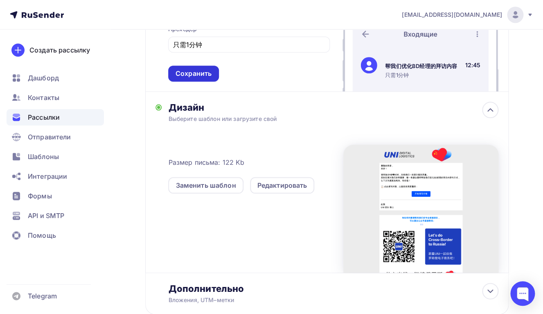
click at [199, 80] on div "Сохранить" at bounding box center [193, 74] width 51 height 16
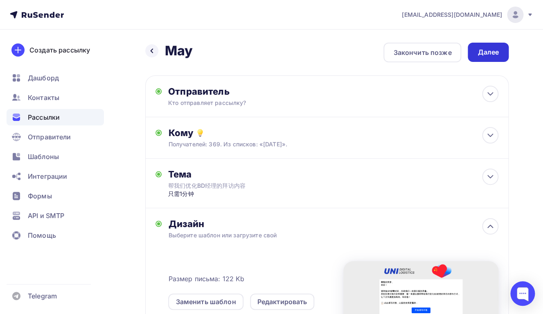
click at [479, 56] on div "Далее" at bounding box center [488, 51] width 21 height 9
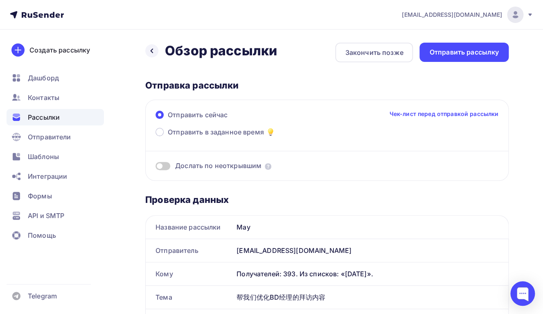
click at [168, 163] on span at bounding box center [163, 166] width 15 height 8
click at [156, 167] on input "checkbox" at bounding box center [156, 167] width 0 height 0
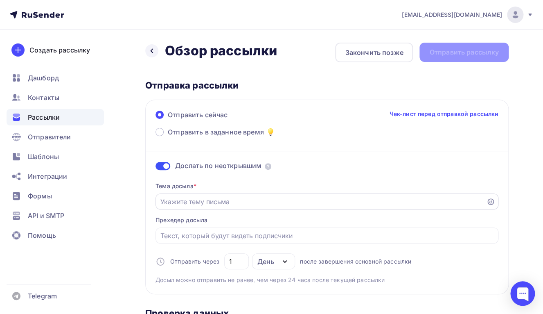
click at [195, 204] on input "Отправить в заданное время" at bounding box center [320, 202] width 321 height 10
paste input "帮我们优化BD经理的拜访内容，只需1分钟"
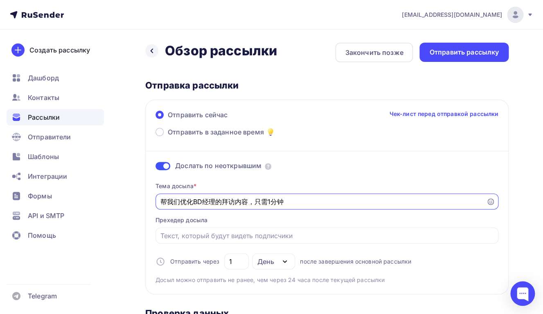
drag, startPoint x: 257, startPoint y: 203, endPoint x: 300, endPoint y: 202, distance: 42.6
click at [300, 202] on input "帮我们优化BD经理的拜访内容，只需1分钟" at bounding box center [320, 202] width 321 height 10
type input "帮我们优化BD经理的拜访内容"
click at [255, 228] on div at bounding box center [327, 235] width 343 height 16
click at [253, 237] on input "Отправить в заданное время" at bounding box center [327, 235] width 334 height 10
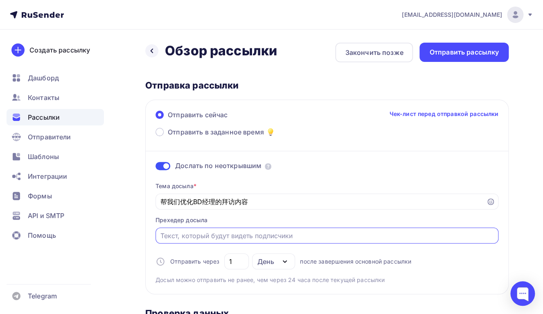
paste input "只需1分钟"
type input "只需1分钟"
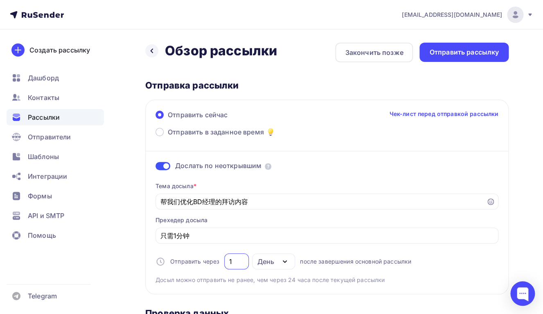
click at [241, 263] on input "1" at bounding box center [236, 261] width 15 height 10
type input "4"
click at [456, 58] on div "Отправить рассылку" at bounding box center [464, 52] width 89 height 19
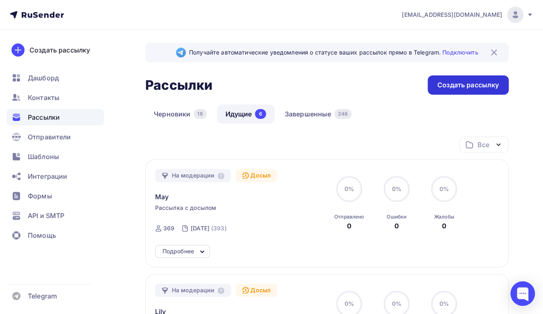
click at [447, 83] on div "Создать рассылку" at bounding box center [468, 84] width 61 height 9
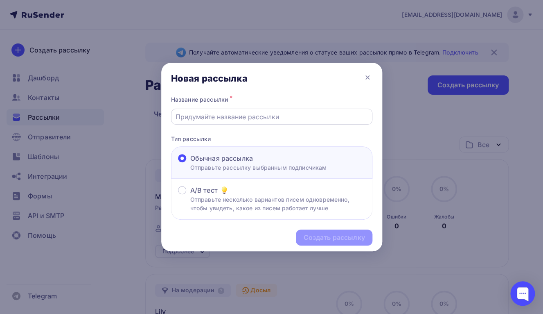
click at [285, 119] on input "text" at bounding box center [272, 117] width 192 height 10
click at [285, 118] on input "text" at bounding box center [272, 117] width 192 height 10
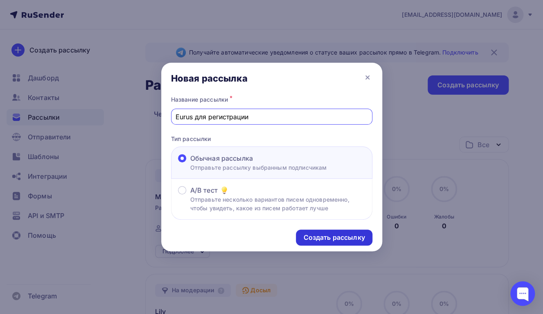
type input "Eurus для регистрации"
click at [325, 235] on div "Создать рассылку" at bounding box center [333, 237] width 61 height 9
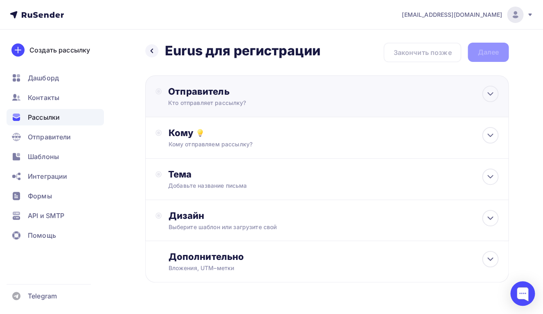
click at [249, 103] on div "Кто отправляет рассылку?" at bounding box center [248, 103] width 160 height 8
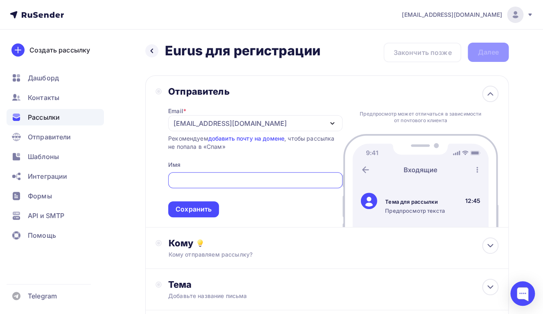
click at [253, 125] on div "[EMAIL_ADDRESS][DOMAIN_NAME]" at bounding box center [255, 123] width 174 height 16
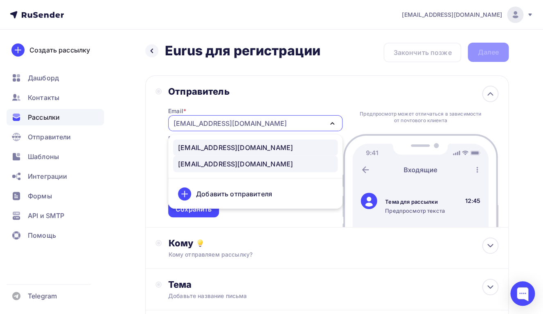
click at [246, 147] on div "[EMAIL_ADDRESS][DOMAIN_NAME]" at bounding box center [235, 147] width 115 height 10
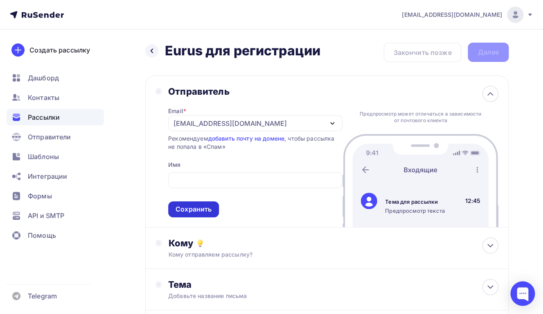
click at [198, 209] on div "Сохранить" at bounding box center [194, 208] width 36 height 9
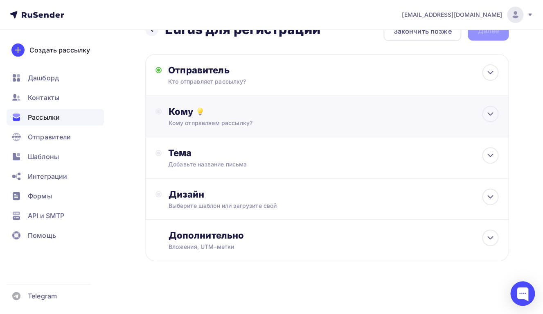
click at [229, 126] on div "Кому отправляем рассылку?" at bounding box center [316, 123] width 297 height 8
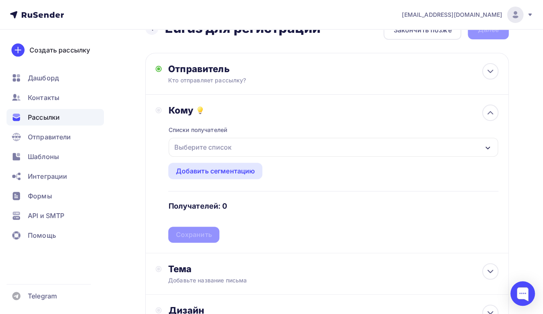
scroll to position [22, 0]
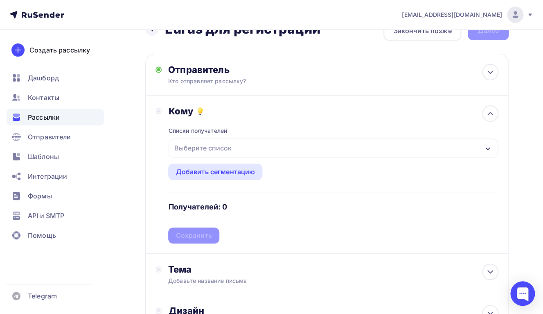
click at [219, 148] on div "Выберите список" at bounding box center [203, 147] width 64 height 15
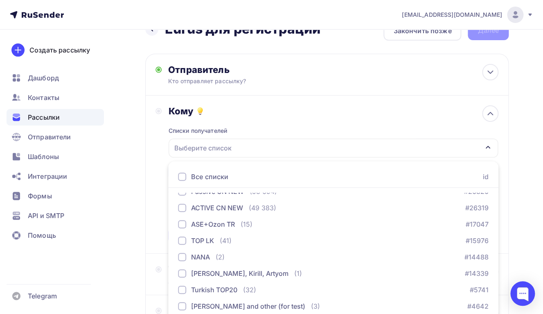
scroll to position [100, 0]
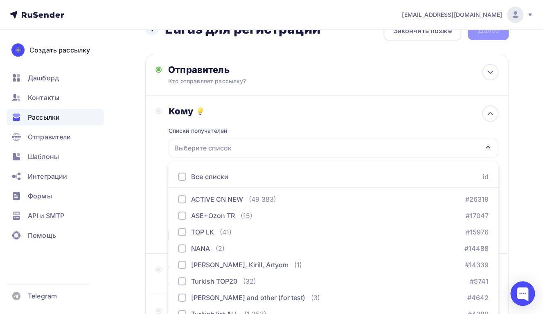
click at [124, 175] on div "Назад Eurus для регистрации Eurus для регистрации Закончить позже Далее Отправи…" at bounding box center [271, 219] width 543 height 422
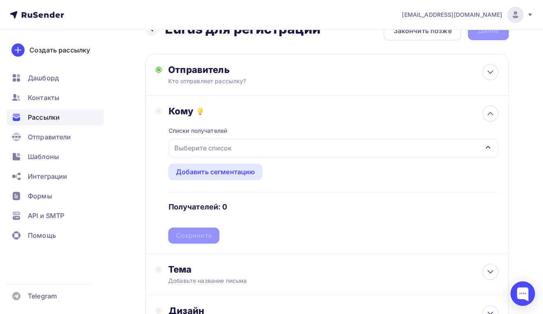
scroll to position [0, 0]
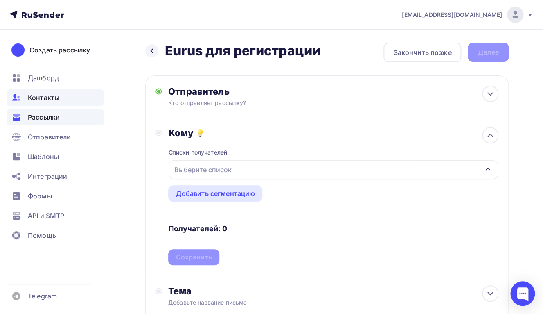
click at [41, 97] on span "Контакты" at bounding box center [44, 98] width 32 height 10
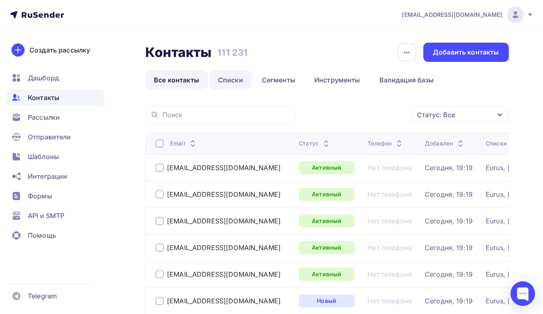
click at [239, 80] on link "Списки" at bounding box center [231, 79] width 42 height 19
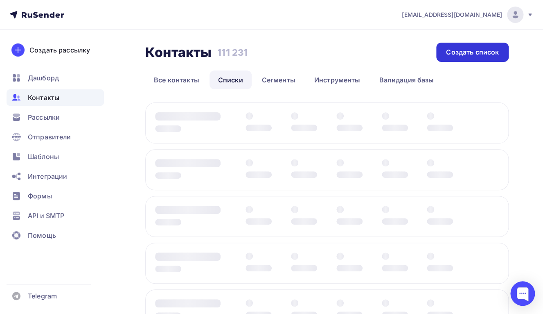
click at [474, 53] on div "Создать список" at bounding box center [472, 51] width 53 height 9
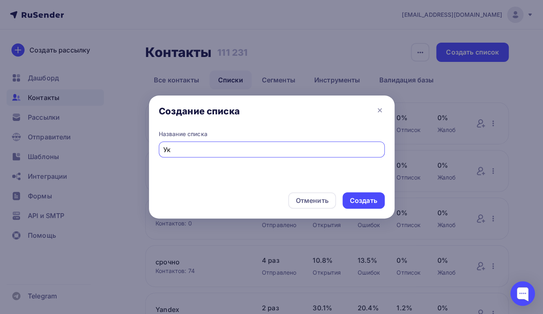
type input "У"
type input "Eurus для регистрации"
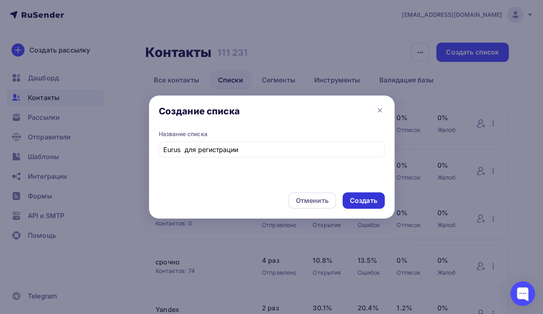
click at [363, 205] on div "Создать" at bounding box center [363, 200] width 27 height 9
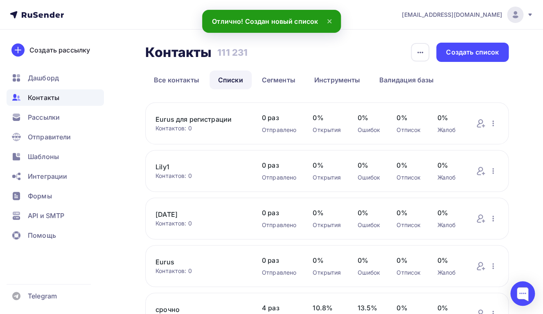
click at [205, 123] on link "Eurus для регистрации" at bounding box center [201, 119] width 90 height 10
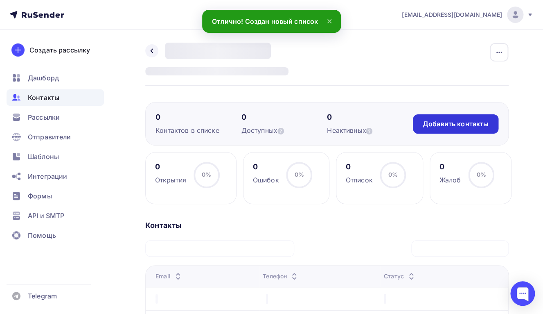
click at [443, 127] on div "Добавить контакты" at bounding box center [456, 123] width 66 height 9
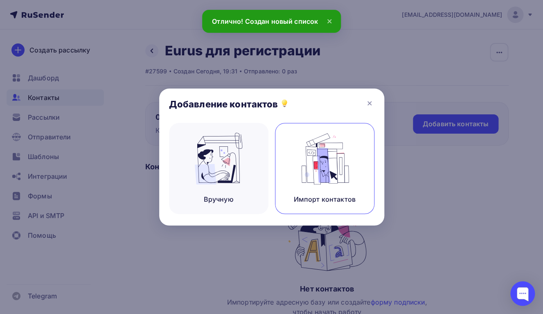
click at [314, 170] on img at bounding box center [324, 159] width 55 height 52
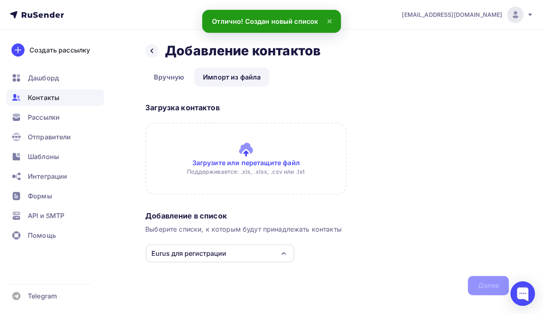
click at [239, 145] on input "file" at bounding box center [245, 158] width 201 height 72
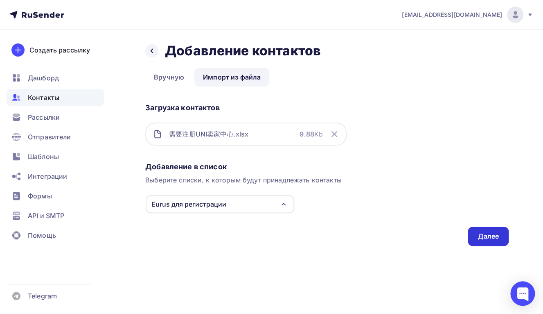
click at [485, 242] on div "Далее" at bounding box center [488, 235] width 41 height 19
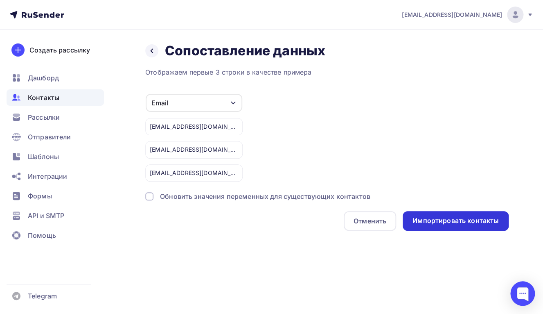
click at [435, 215] on div "Импортировать контакты" at bounding box center [456, 221] width 106 height 20
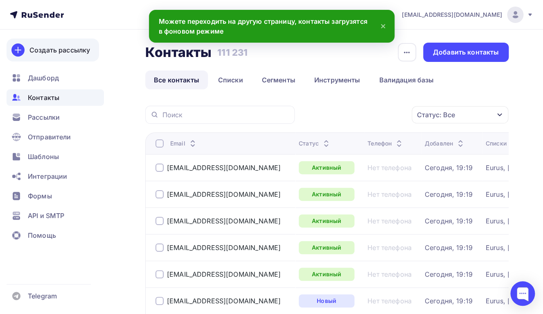
click at [48, 50] on div "Создать рассылку" at bounding box center [59, 50] width 61 height 10
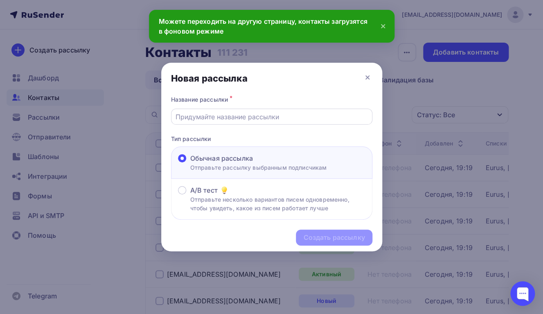
click at [251, 117] on input "text" at bounding box center [272, 117] width 192 height 10
type input "У"
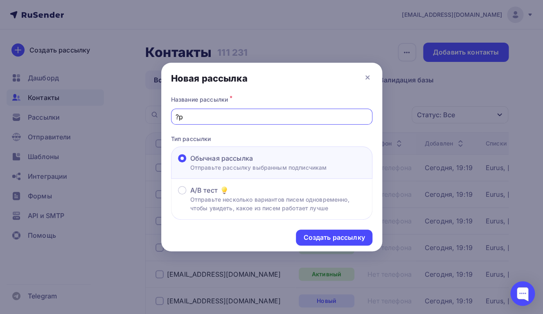
type input "?"
type input "Юр для регистрации"
click at [321, 237] on div "Создать рассылку" at bounding box center [333, 237] width 61 height 9
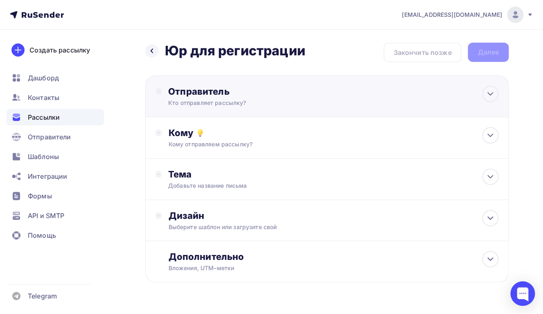
click at [213, 99] on div "Кто отправляет рассылку?" at bounding box center [248, 103] width 160 height 8
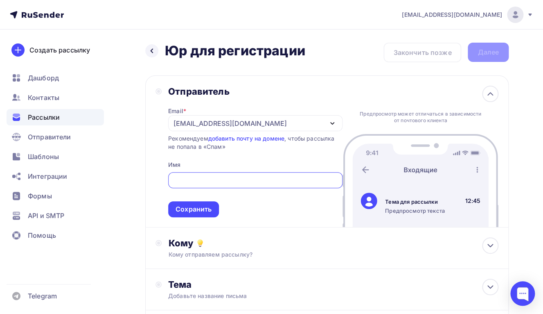
click at [240, 122] on div "[EMAIL_ADDRESS][DOMAIN_NAME]" at bounding box center [230, 123] width 113 height 10
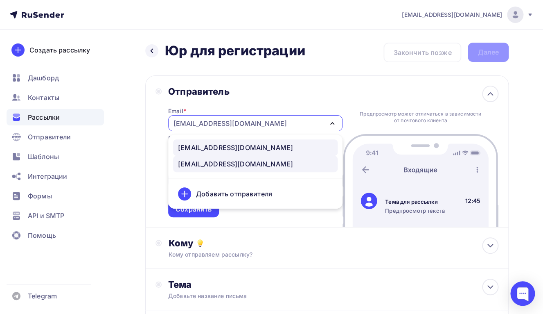
click at [232, 150] on div "[EMAIL_ADDRESS][DOMAIN_NAME]" at bounding box center [235, 147] width 115 height 10
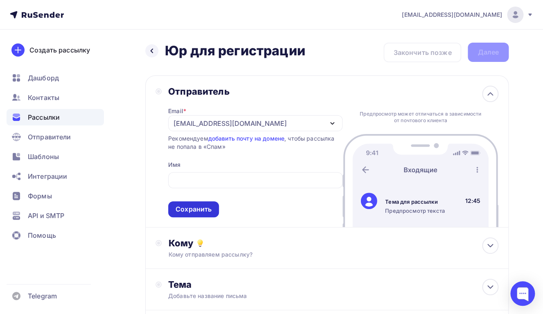
click at [198, 210] on div "Сохранить" at bounding box center [194, 208] width 36 height 9
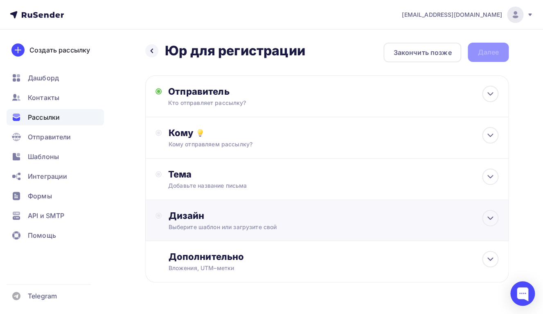
click at [220, 214] on div "Дизайн" at bounding box center [333, 215] width 330 height 11
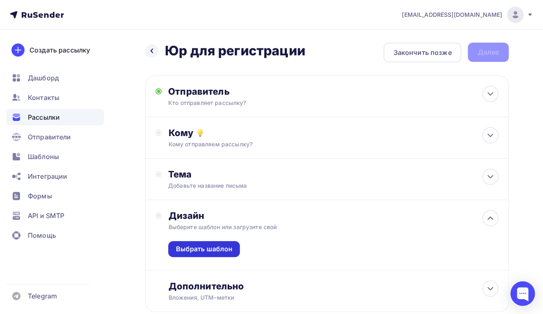
click at [219, 251] on div "Выбрать шаблон" at bounding box center [204, 248] width 57 height 9
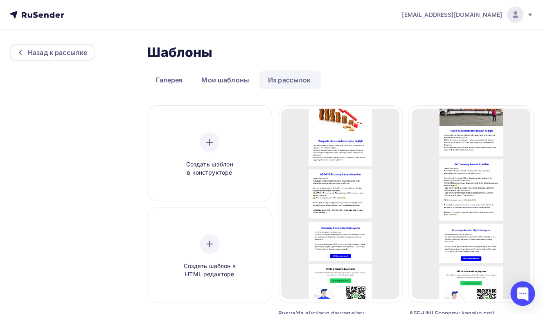
click at [278, 84] on link "Из рассылок" at bounding box center [290, 79] width 60 height 19
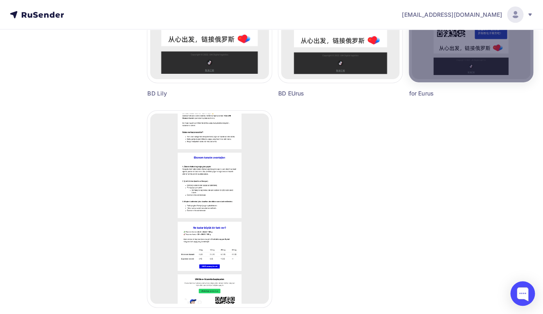
scroll to position [975, 0]
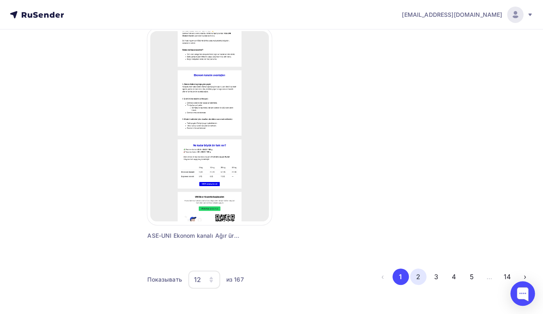
click at [420, 274] on button "2" at bounding box center [418, 276] width 16 height 16
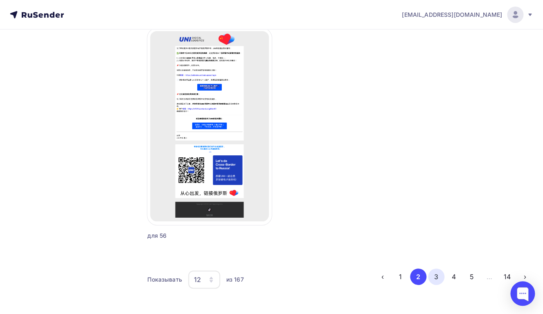
click at [434, 276] on button "3" at bounding box center [436, 276] width 16 height 16
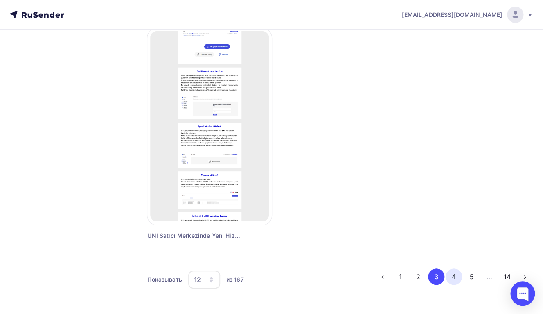
click at [454, 279] on button "4" at bounding box center [454, 276] width 16 height 16
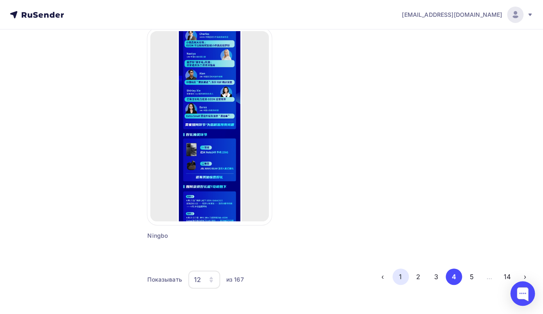
click at [402, 277] on button "1" at bounding box center [401, 276] width 16 height 16
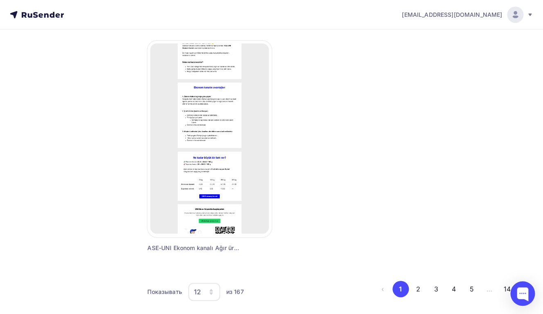
scroll to position [950, 0]
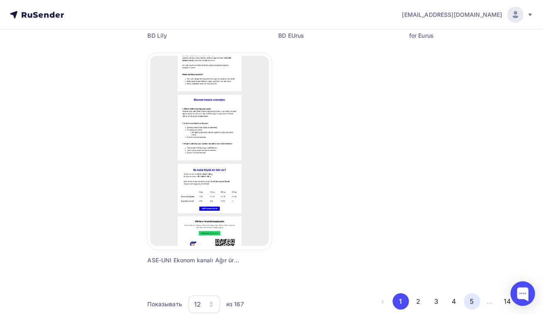
click at [468, 303] on button "5" at bounding box center [472, 301] width 16 height 16
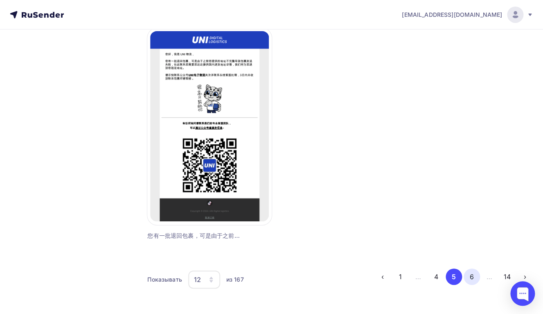
click at [471, 274] on button "6" at bounding box center [472, 276] width 16 height 16
click at [470, 275] on button "7" at bounding box center [472, 276] width 16 height 16
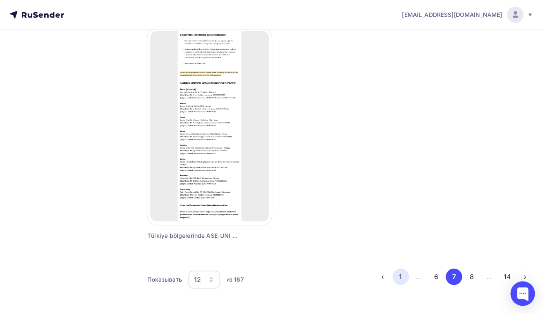
click at [399, 276] on button "1" at bounding box center [401, 276] width 16 height 16
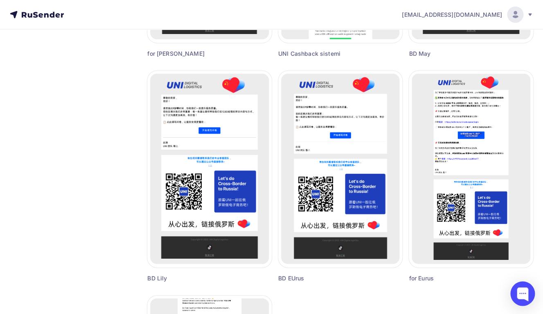
scroll to position [707, 0]
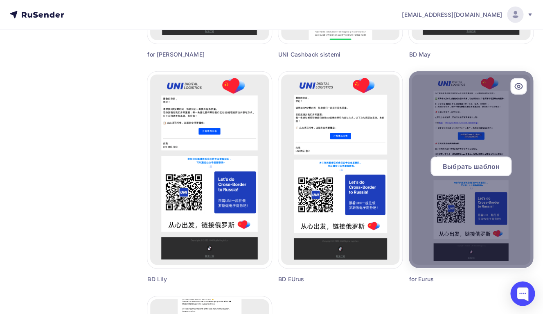
click at [465, 167] on span "Выбрать шаблон" at bounding box center [471, 166] width 57 height 10
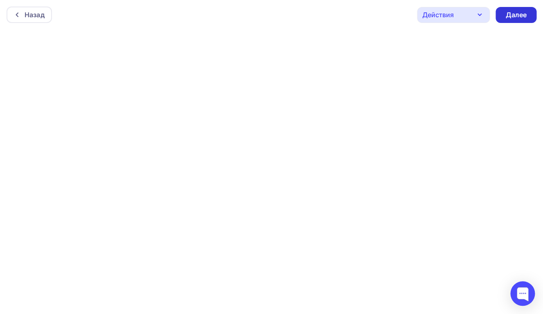
click at [508, 20] on div "Далее" at bounding box center [516, 15] width 41 height 16
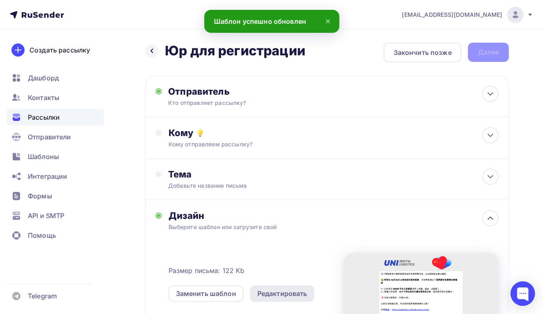
click at [274, 289] on div "Редактировать" at bounding box center [283, 293] width 50 height 10
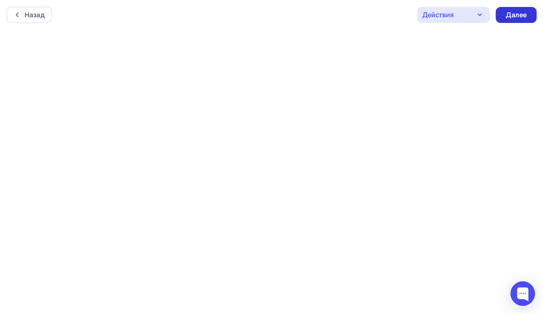
click at [504, 19] on div "Далее" at bounding box center [516, 15] width 41 height 16
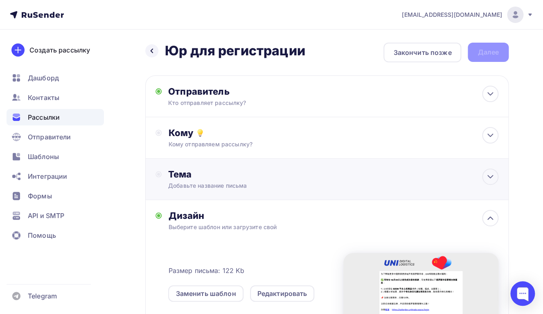
click at [272, 183] on div "Добавьте название письма" at bounding box center [241, 185] width 146 height 8
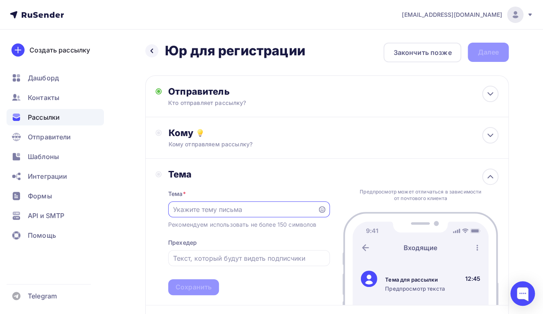
paste input "注册UNI，免费获得俄罗斯市场营销支持！"
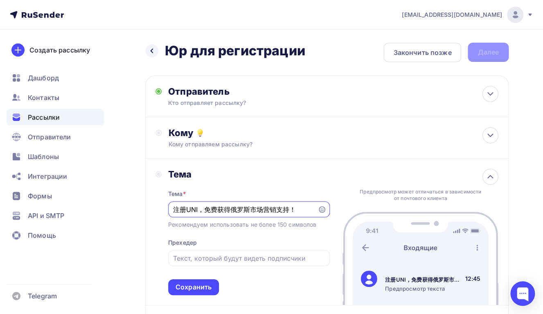
type input "注册UNI，免费获得俄罗斯市场营销支持！"
click at [203, 260] on input "text" at bounding box center [249, 258] width 152 height 10
paste input "提升转化与曝光！"
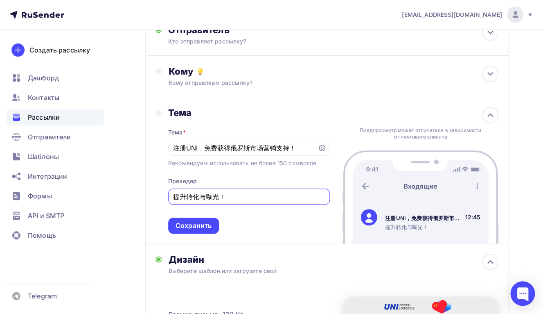
scroll to position [72, 0]
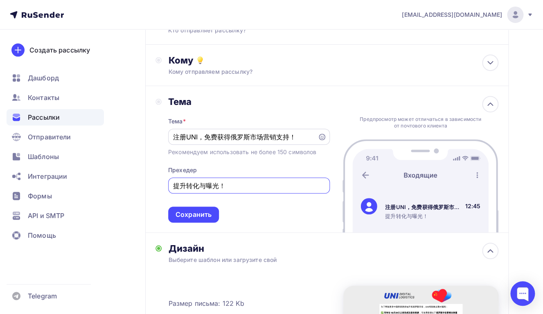
type input "提升转化与曝光！"
drag, startPoint x: 300, startPoint y: 139, endPoint x: 160, endPoint y: 138, distance: 140.0
click at [173, 138] on input "注册UNI，免费获得俄罗斯市场营销支持！" at bounding box center [243, 137] width 140 height 10
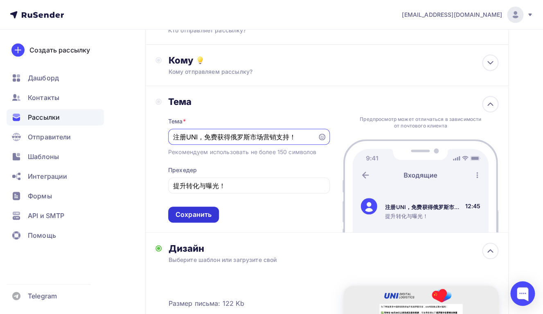
click at [192, 218] on div "Сохранить" at bounding box center [194, 214] width 36 height 9
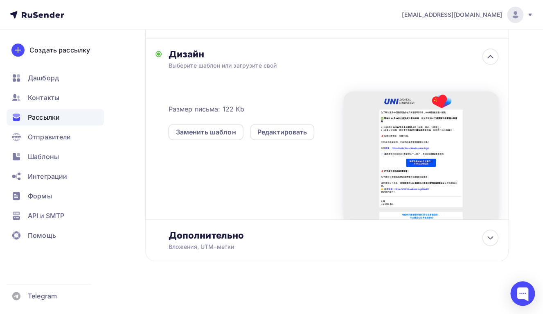
scroll to position [0, 0]
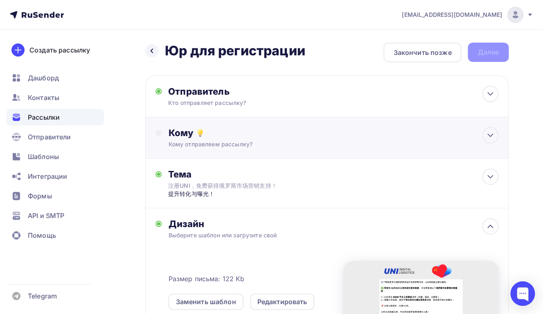
click at [248, 128] on div "Кому" at bounding box center [333, 132] width 330 height 11
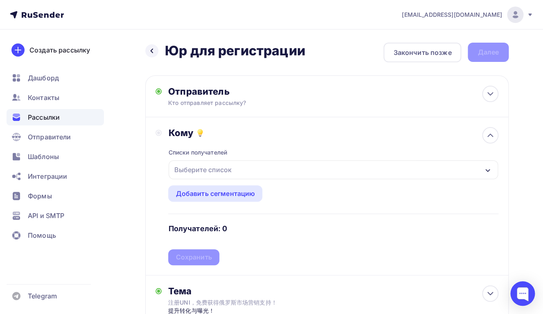
click at [216, 167] on div "Выберите список" at bounding box center [203, 169] width 64 height 15
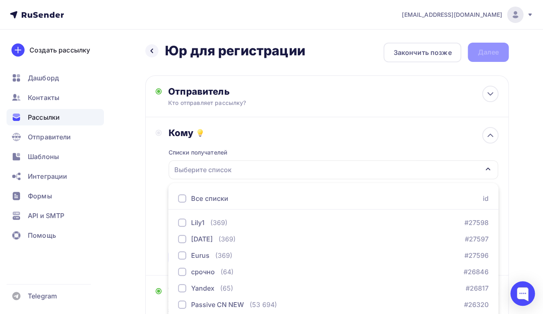
click at [151, 188] on div "Кому Списки получателей Выберите список Все списки id Lily1 (369) #27598 [DATE]…" at bounding box center [327, 196] width 364 height 158
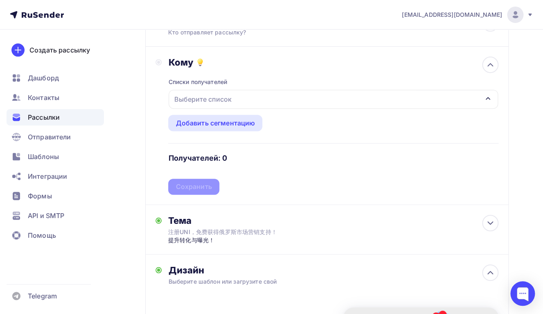
scroll to position [71, 0]
click at [201, 100] on div "Выберите список" at bounding box center [203, 98] width 64 height 15
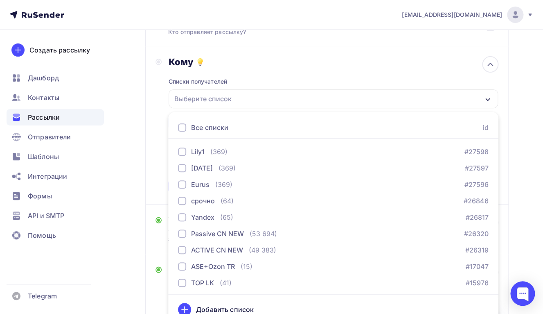
click at [196, 131] on div "Все списки" at bounding box center [209, 127] width 37 height 10
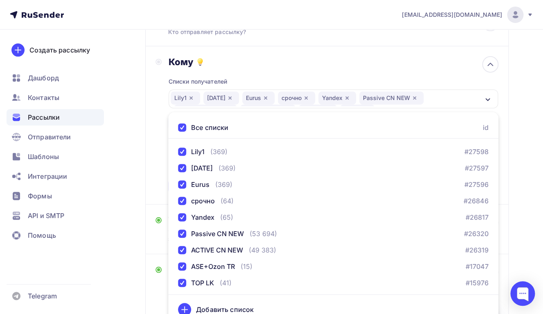
click at [197, 129] on div "Все списки" at bounding box center [209, 127] width 37 height 10
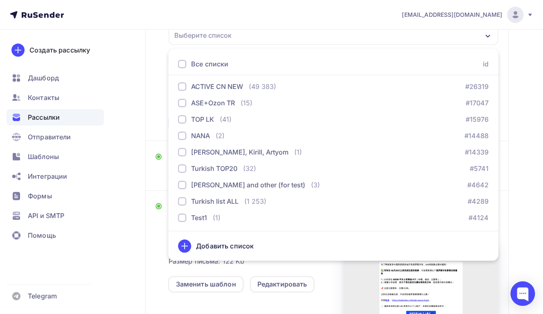
scroll to position [160, 0]
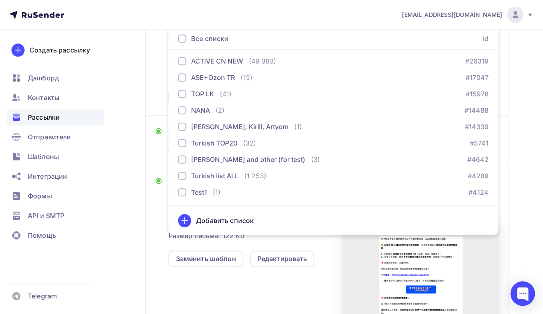
click at [152, 96] on div "Кому Списки получателей Выберите список Все списки id Lily1 (369) #27598 [DATE]…" at bounding box center [327, 36] width 364 height 158
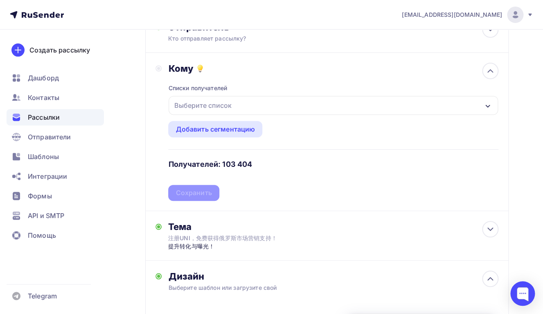
scroll to position [0, 0]
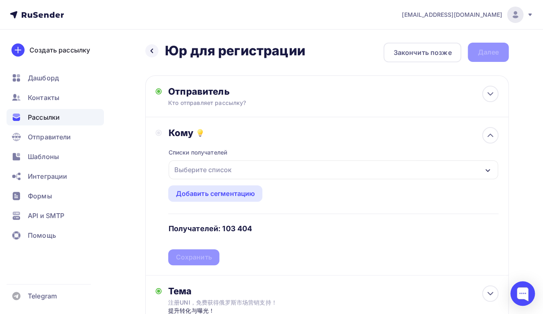
click at [235, 227] on h4 "Получателей: 103 404" at bounding box center [210, 229] width 84 height 10
click at [244, 166] on div "Выберите список" at bounding box center [334, 169] width 330 height 19
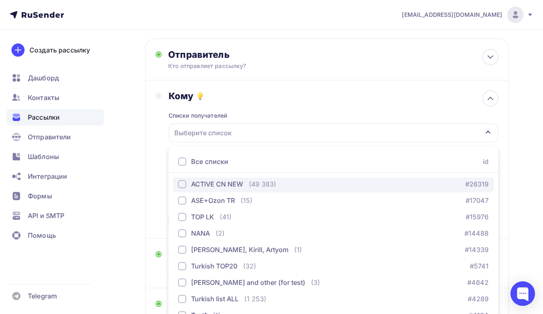
scroll to position [255, 0]
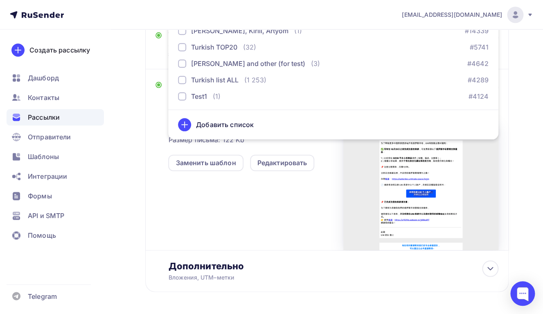
click at [186, 125] on icon at bounding box center [185, 125] width 10 height 10
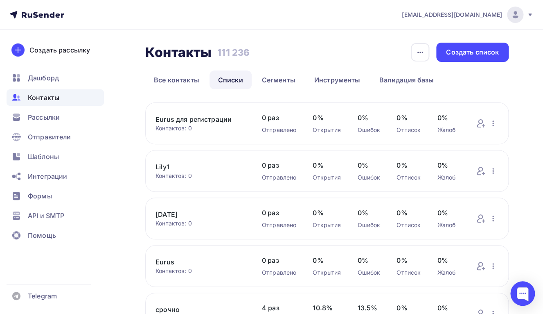
click at [203, 119] on link "Eurus для регистрации" at bounding box center [201, 119] width 90 height 10
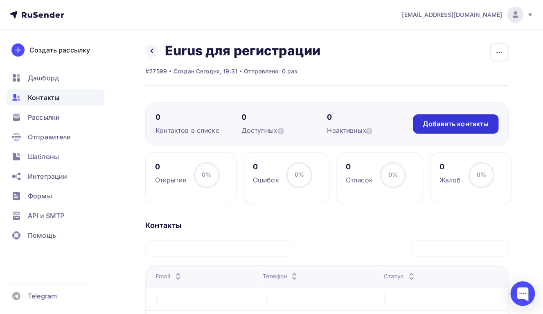
click at [423, 121] on div "Добавить контакты" at bounding box center [456, 123] width 86 height 19
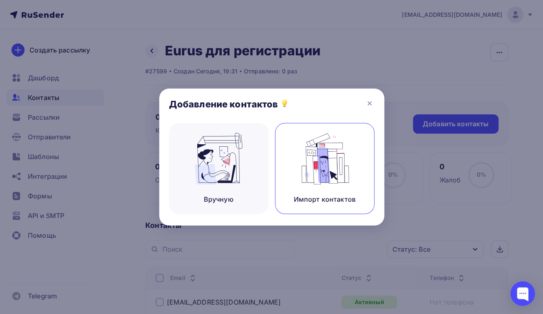
click at [303, 164] on img at bounding box center [324, 159] width 55 height 52
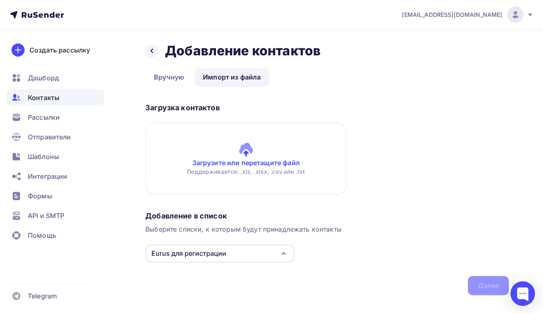
click at [243, 151] on input "file" at bounding box center [245, 158] width 201 height 72
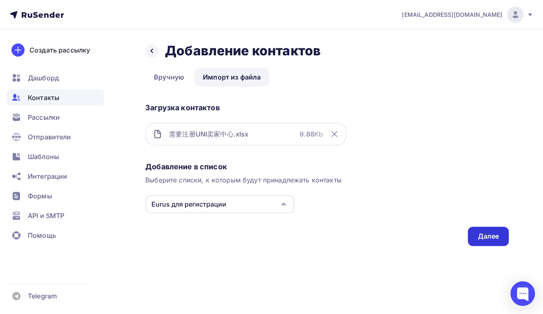
click at [477, 234] on div "Далее" at bounding box center [488, 235] width 41 height 19
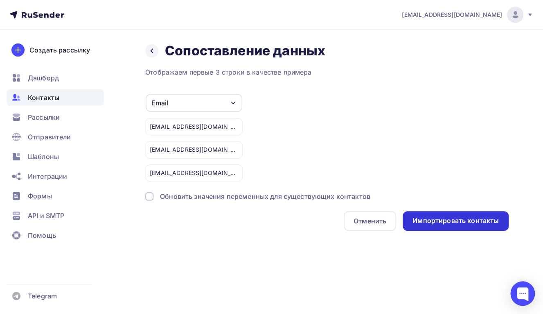
click at [419, 213] on div "Импортировать контакты" at bounding box center [456, 221] width 106 height 20
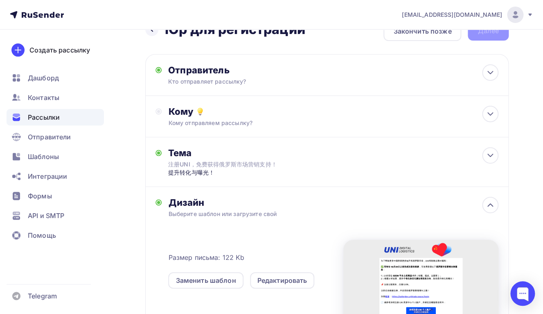
scroll to position [22, 0]
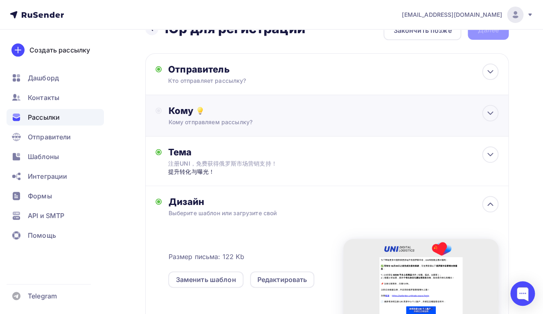
click at [238, 112] on div "Кому" at bounding box center [333, 110] width 330 height 11
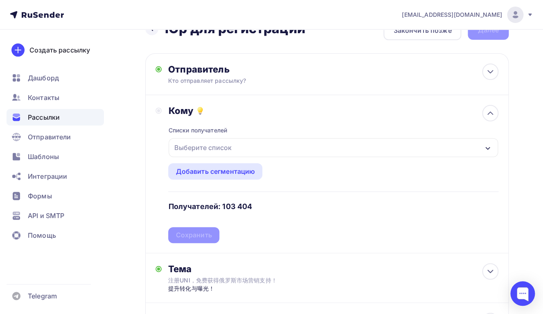
click at [224, 149] on div "Выберите список" at bounding box center [203, 147] width 64 height 15
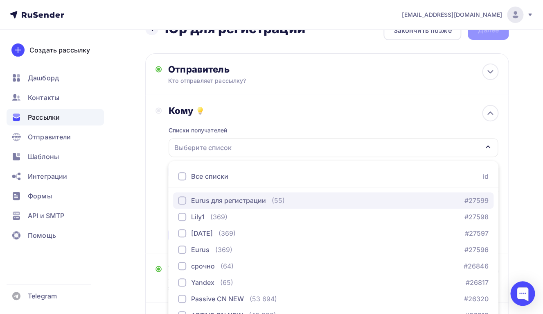
click at [183, 200] on div "button" at bounding box center [182, 200] width 8 height 8
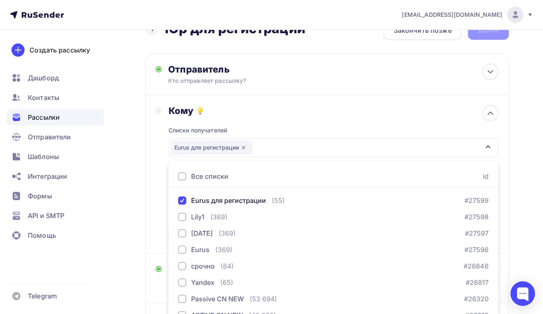
click at [149, 195] on div "Кому Списки получателей Eurus для регистрации Все списки id Eurus для регистрац…" at bounding box center [327, 174] width 364 height 158
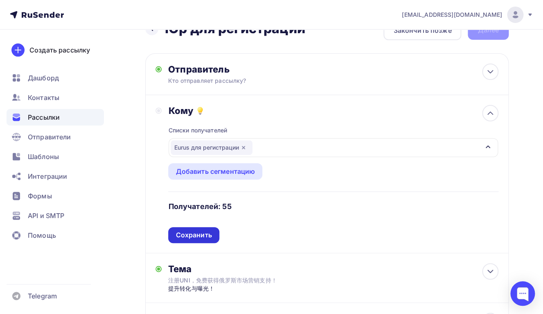
click at [197, 237] on div "Сохранить" at bounding box center [194, 234] width 36 height 9
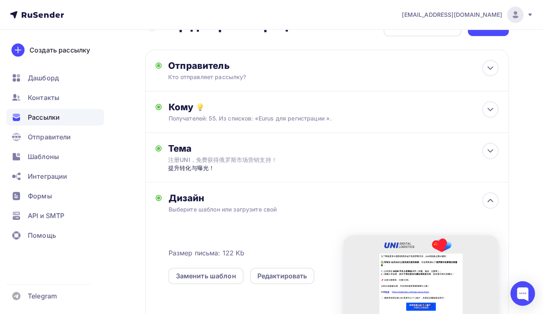
scroll to position [0, 0]
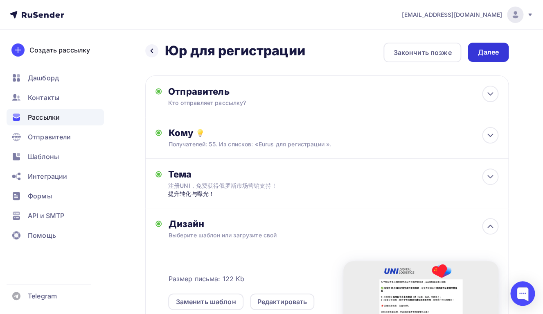
click at [488, 56] on div "Далее" at bounding box center [488, 51] width 21 height 9
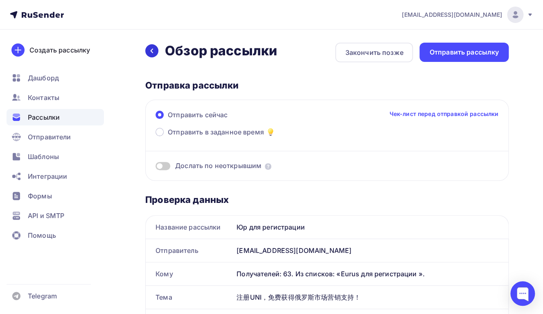
click at [149, 50] on icon at bounding box center [152, 50] width 7 height 7
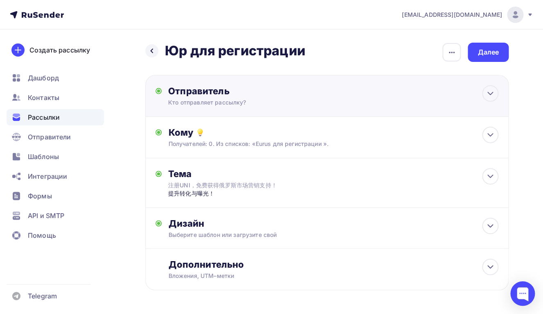
click at [221, 99] on div "Кто отправляет рассылку?" at bounding box center [248, 102] width 160 height 8
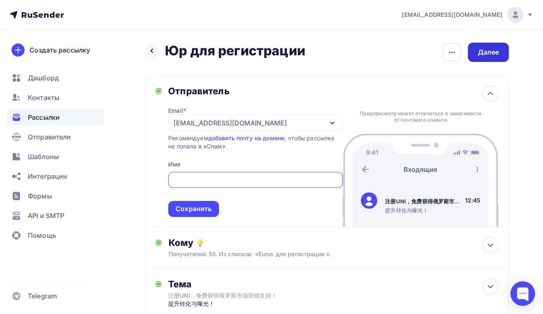
click at [478, 53] on div "Далее" at bounding box center [488, 51] width 21 height 9
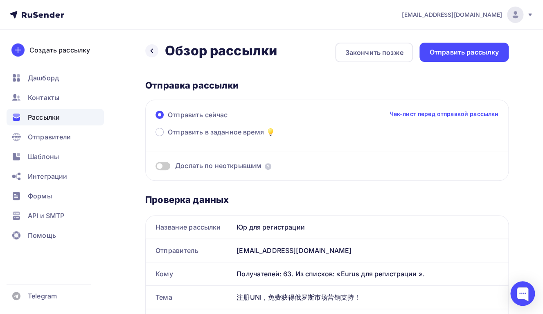
click at [169, 174] on div "Отправить сейчас Чек-лист перед отправкой рассылки Отправить в заданное время Д…" at bounding box center [327, 139] width 364 height 81
click at [166, 165] on span at bounding box center [163, 166] width 15 height 8
click at [156, 167] on input "checkbox" at bounding box center [156, 167] width 0 height 0
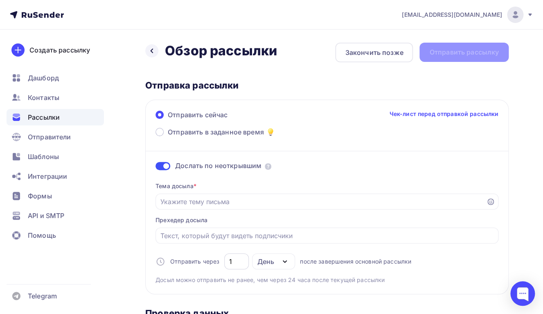
click at [239, 265] on input "1" at bounding box center [236, 261] width 15 height 10
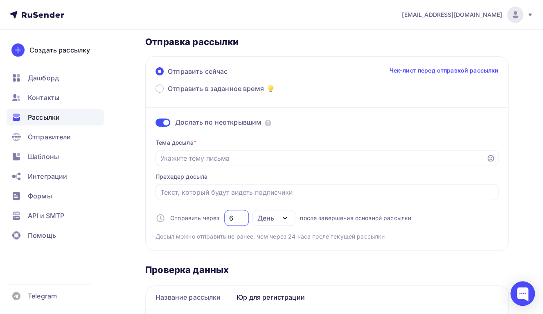
scroll to position [87, 0]
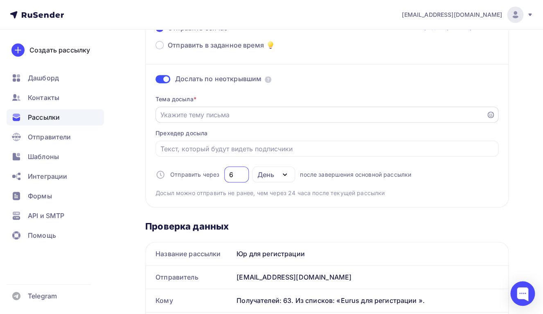
type input "6"
click at [205, 113] on input "Отправить в заданное время" at bounding box center [320, 115] width 321 height 10
paste input "注册UNI，免费获得俄罗斯市场营销支持！"
type input "注册UNI，免费获得俄罗斯市场营销支持！"
click at [201, 152] on input "Отправить в заданное время" at bounding box center [327, 149] width 334 height 10
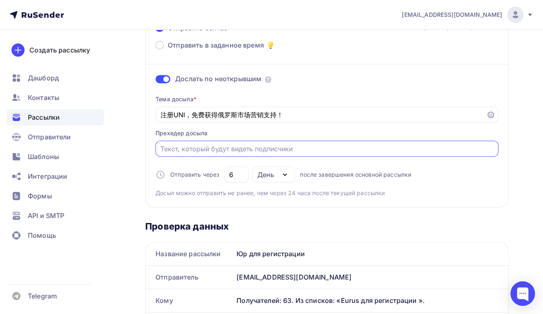
paste input "提升转化与曝光！"
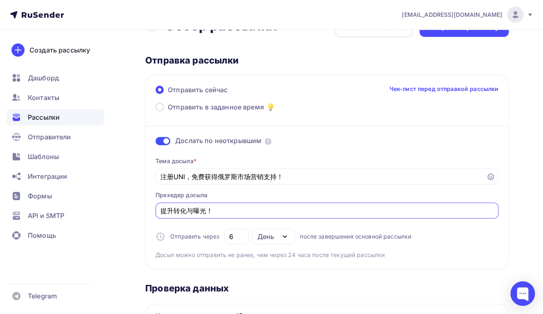
scroll to position [0, 0]
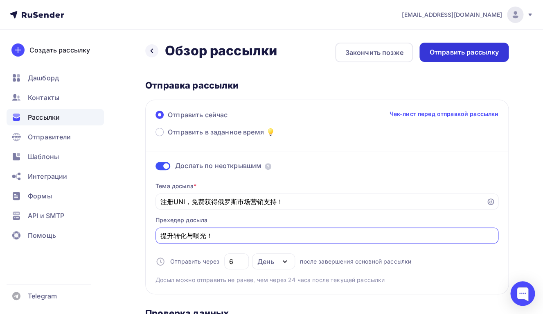
type input "提升转化与曝光！"
click at [450, 54] on div "Отправить рассылку" at bounding box center [464, 51] width 70 height 9
